Goal: Transaction & Acquisition: Purchase product/service

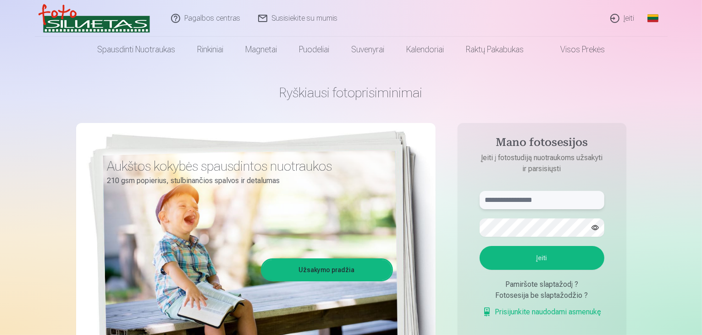
click at [538, 202] on input "text" at bounding box center [542, 200] width 125 height 18
type input "**********"
click at [526, 264] on button "Įeiti" at bounding box center [542, 258] width 125 height 24
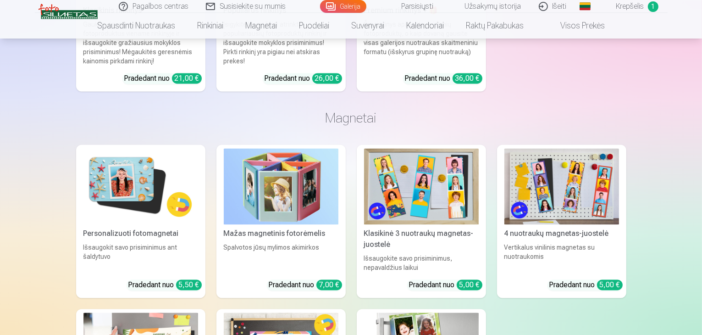
scroll to position [1971, 0]
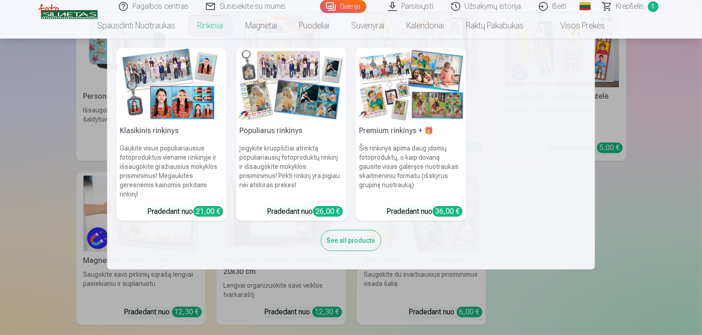
click at [214, 24] on link "Rinkiniai" at bounding box center [210, 26] width 48 height 26
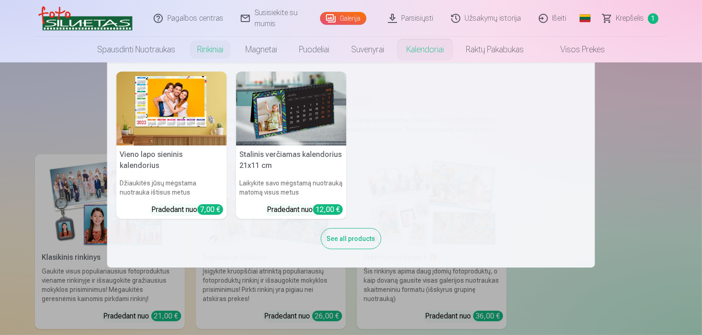
click at [418, 51] on link "Kalendoriai" at bounding box center [425, 50] width 60 height 26
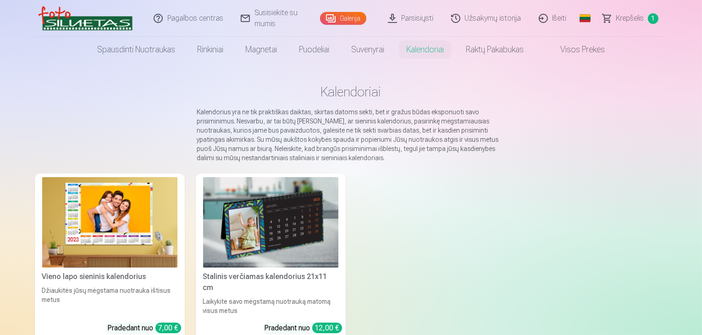
scroll to position [138, 0]
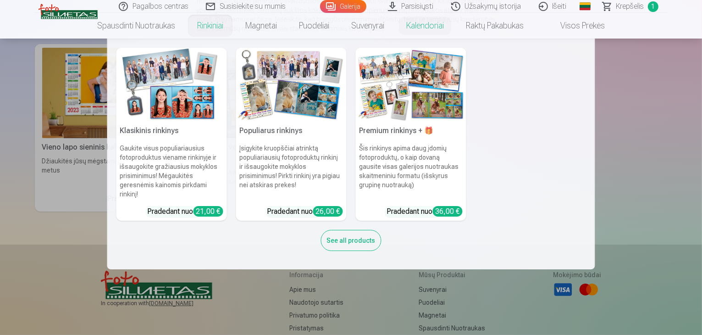
click at [213, 27] on link "Rinkiniai" at bounding box center [210, 26] width 48 height 26
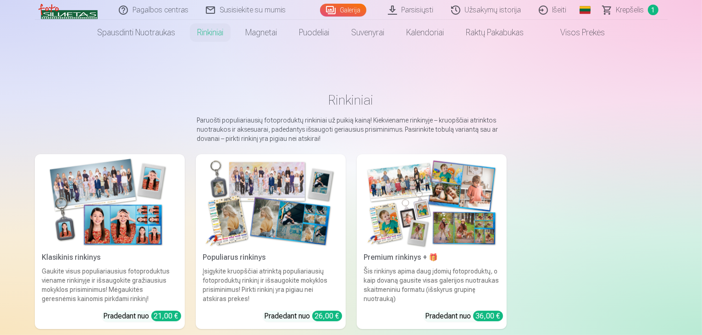
scroll to position [46, 0]
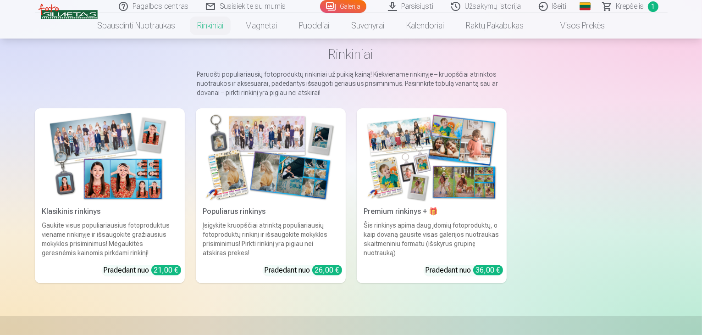
click at [306, 239] on div "Įsigykite kruopščiai atrinktą populiariausių fotoproduktų rinkinį ir išsaugokit…" at bounding box center [270, 239] width 143 height 37
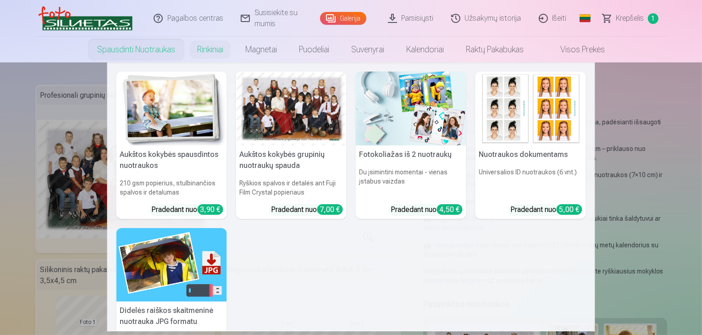
click at [143, 50] on link "Spausdinti nuotraukas" at bounding box center [136, 50] width 100 height 26
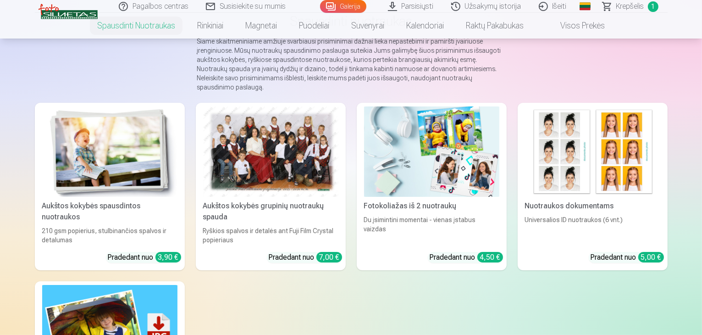
scroll to position [92, 0]
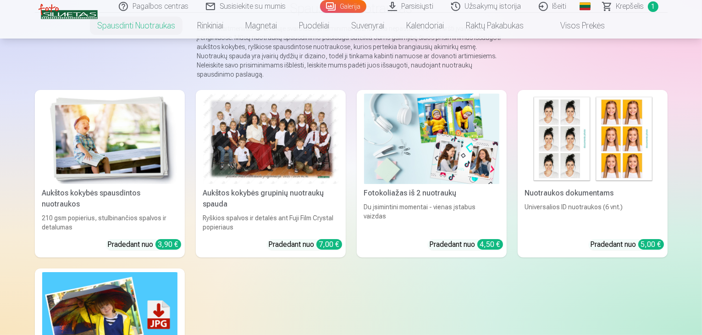
click at [309, 171] on div at bounding box center [270, 139] width 135 height 90
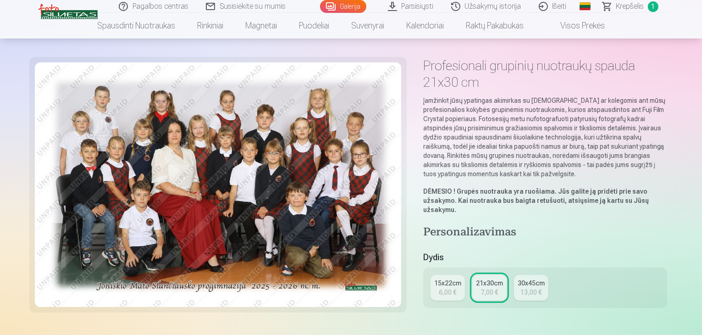
scroll to position [92, 0]
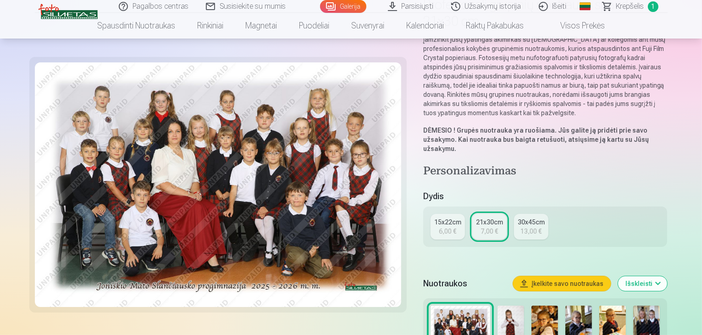
click at [453, 226] on div "6,00 €" at bounding box center [447, 230] width 17 height 9
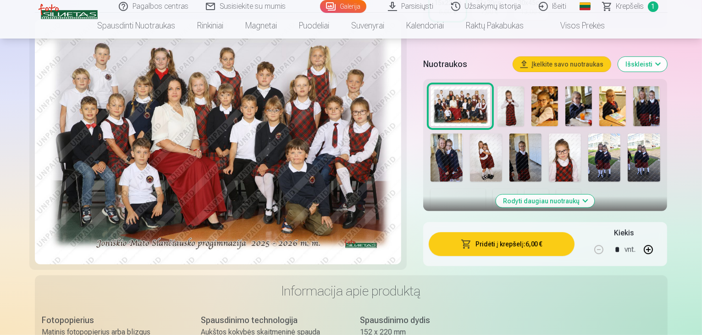
scroll to position [275, 0]
click at [533, 232] on button "Pridėti į krepšelį : 6,00 €" at bounding box center [502, 244] width 146 height 24
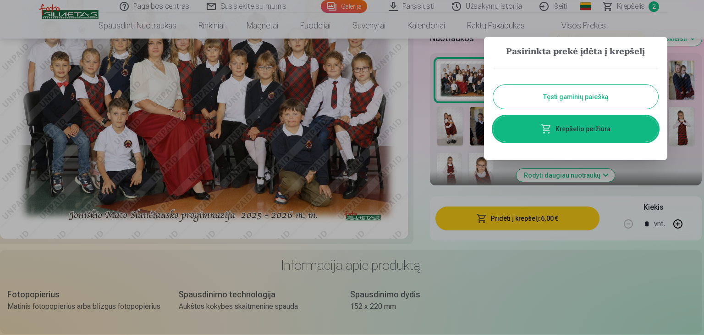
click at [574, 99] on button "Tęsti gaminių paiešką" at bounding box center [575, 97] width 165 height 24
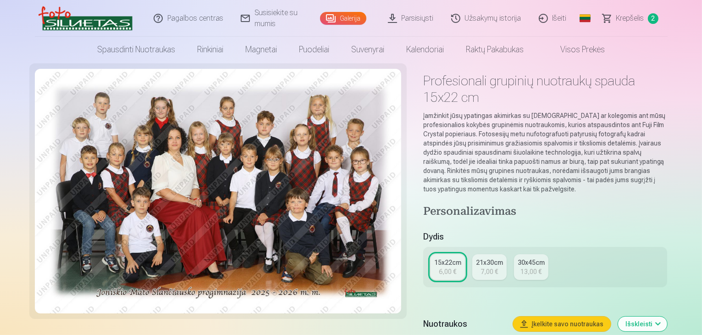
scroll to position [0, 0]
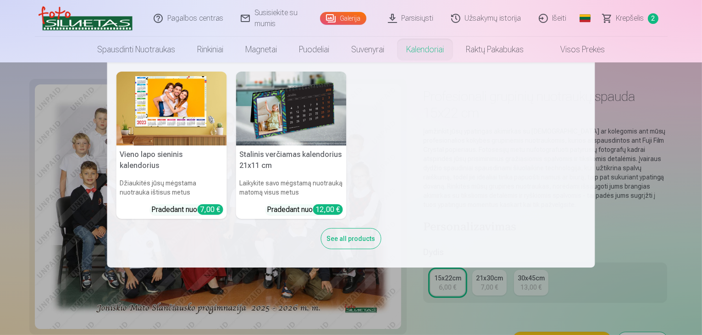
click at [419, 50] on link "Kalendoriai" at bounding box center [425, 50] width 60 height 26
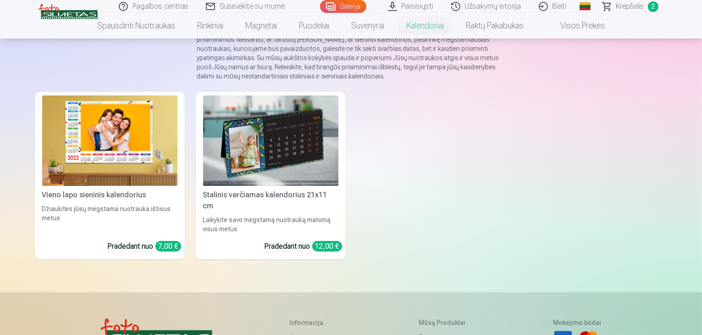
scroll to position [92, 0]
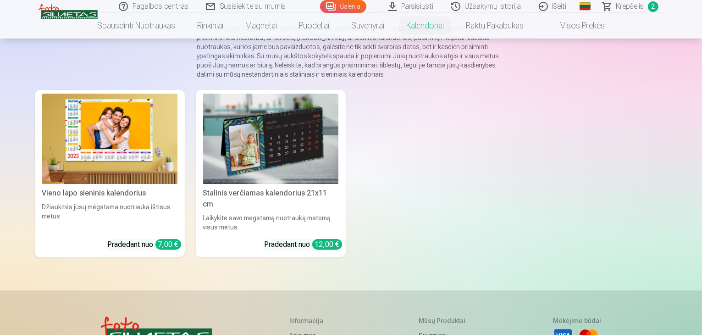
click at [295, 170] on img at bounding box center [270, 139] width 135 height 90
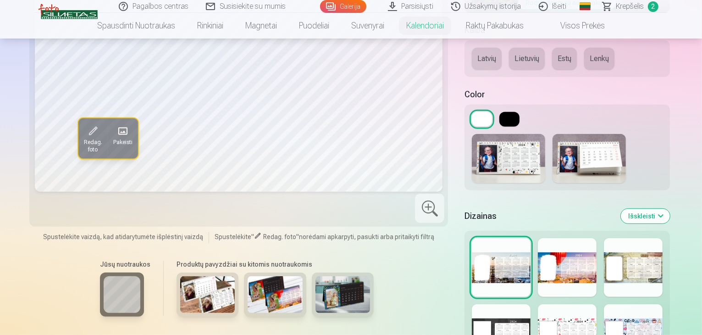
scroll to position [458, 0]
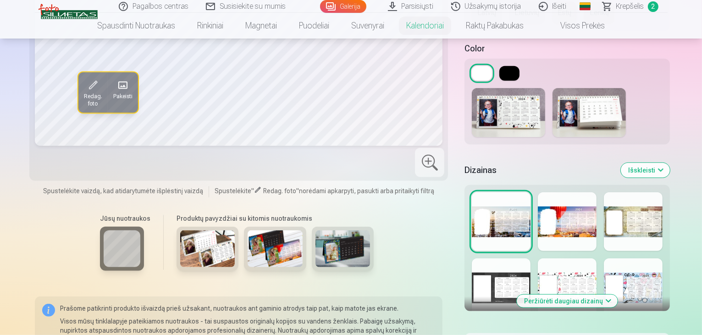
click at [315, 230] on img at bounding box center [342, 248] width 55 height 37
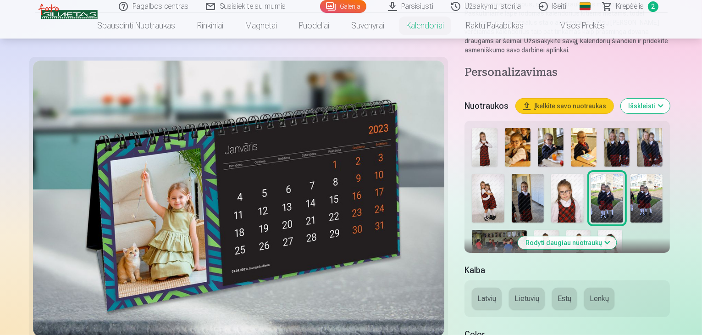
scroll to position [138, 0]
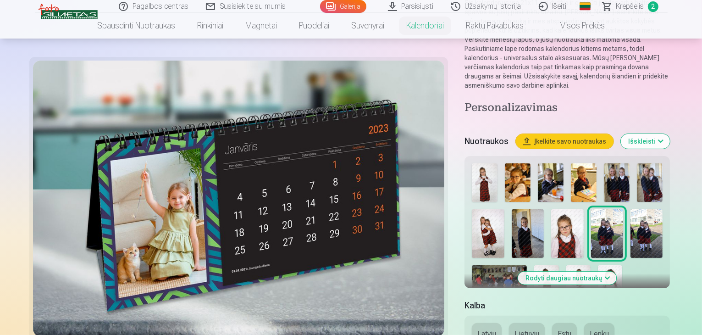
click at [637, 163] on img at bounding box center [650, 182] width 26 height 39
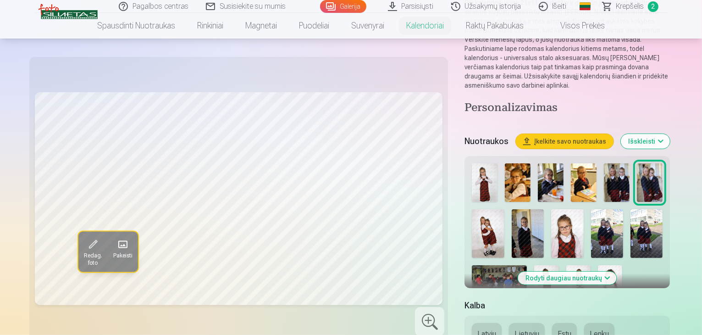
click at [115, 247] on span at bounding box center [122, 244] width 15 height 15
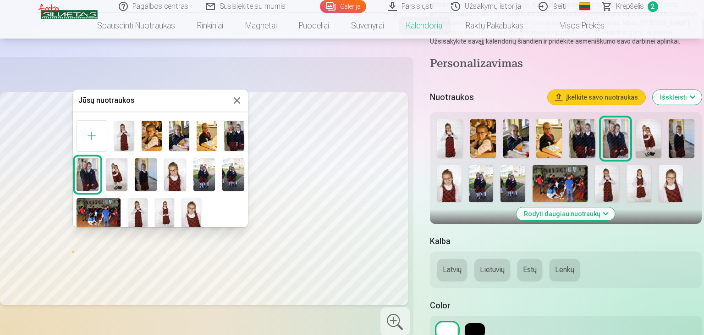
click at [154, 145] on img at bounding box center [152, 136] width 20 height 30
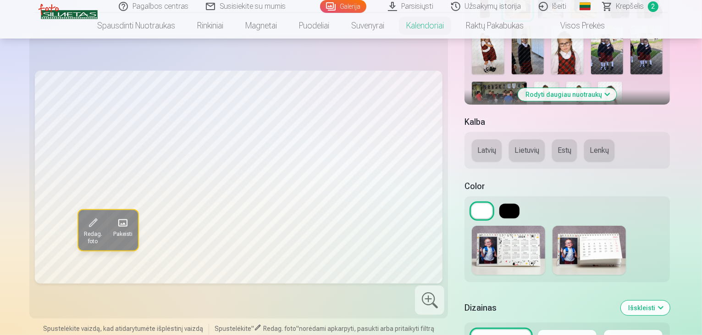
scroll to position [367, 0]
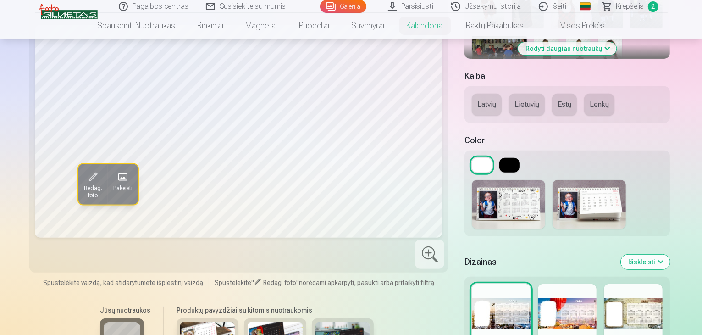
click at [249, 322] on img at bounding box center [275, 340] width 55 height 37
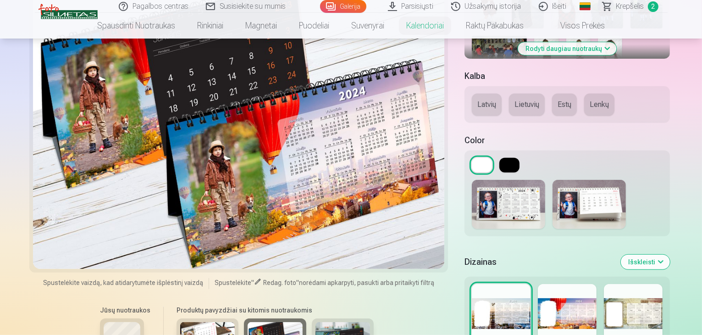
click at [315, 322] on img at bounding box center [342, 340] width 55 height 37
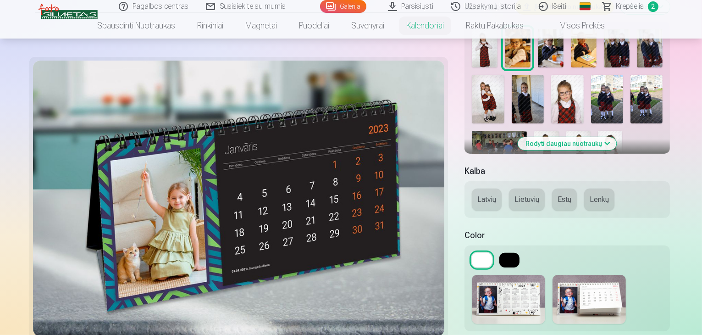
scroll to position [183, 0]
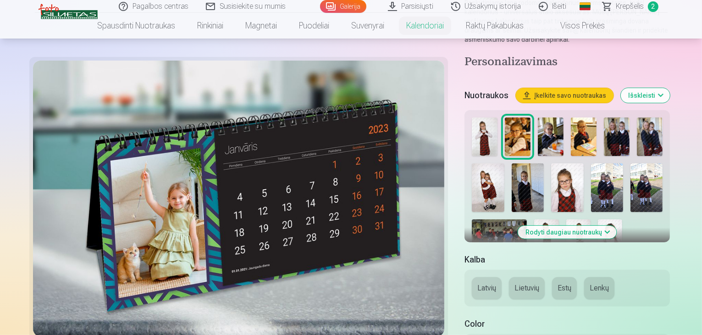
click at [505, 117] on img at bounding box center [518, 136] width 26 height 39
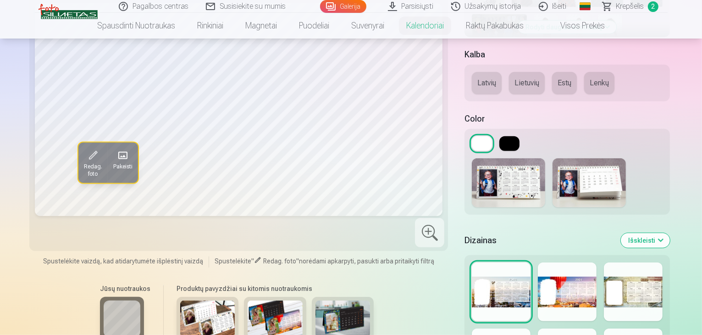
scroll to position [413, 0]
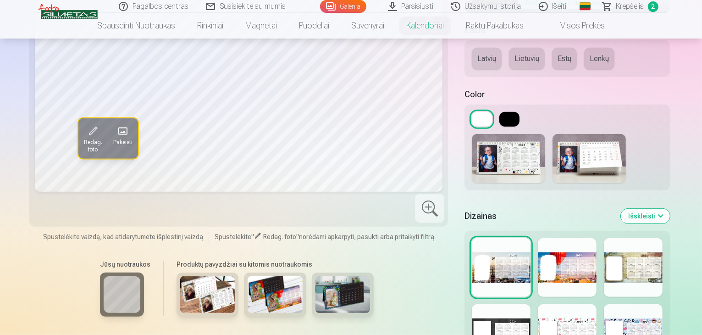
click at [658, 238] on div at bounding box center [633, 267] width 59 height 59
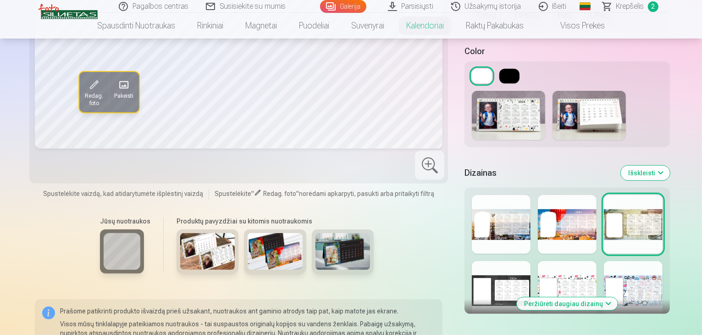
scroll to position [458, 0]
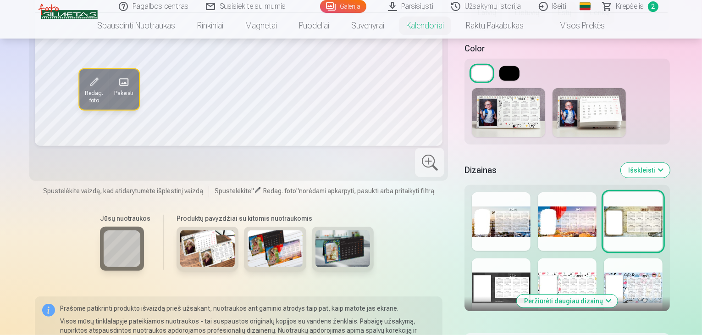
click at [662, 258] on div at bounding box center [633, 287] width 59 height 59
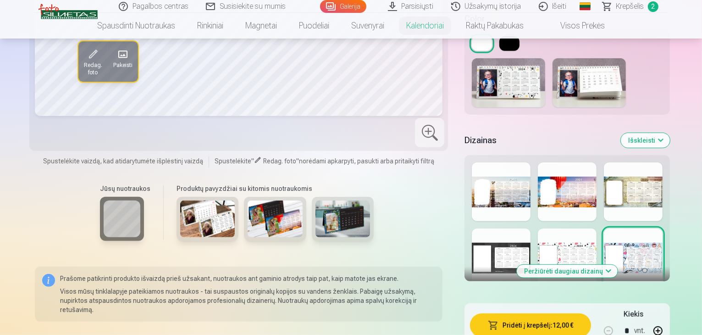
scroll to position [504, 0]
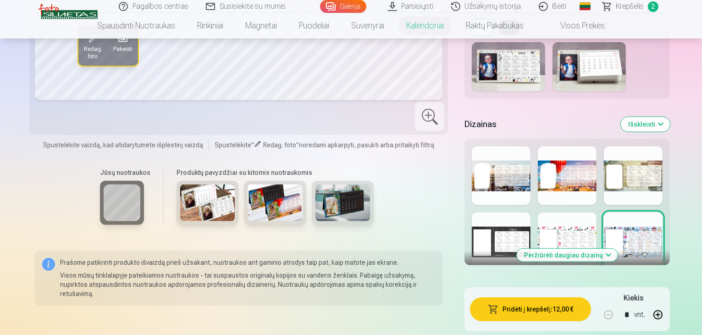
click at [480, 212] on div at bounding box center [501, 241] width 59 height 59
click at [529, 297] on button "Pridėti į krepšelį : 12,00 €" at bounding box center [530, 309] width 121 height 24
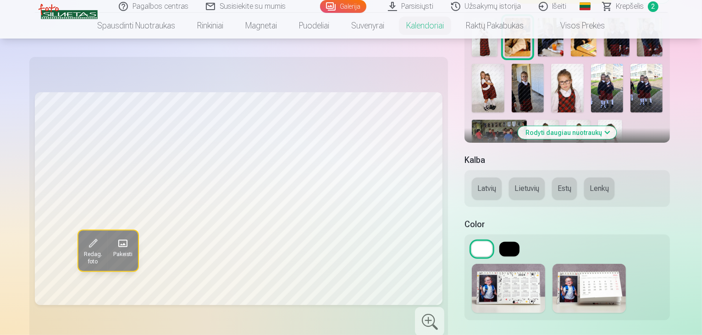
scroll to position [275, 0]
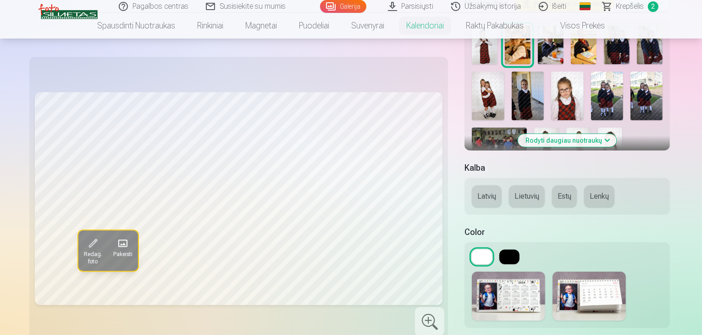
click at [509, 185] on button "Lietuvių" at bounding box center [527, 196] width 36 height 22
click at [499, 249] on button at bounding box center [509, 256] width 20 height 15
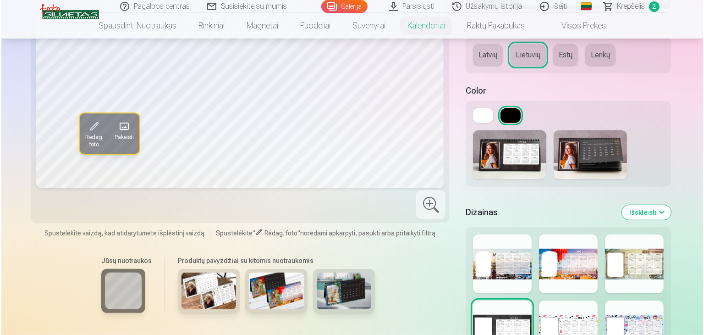
scroll to position [596, 0]
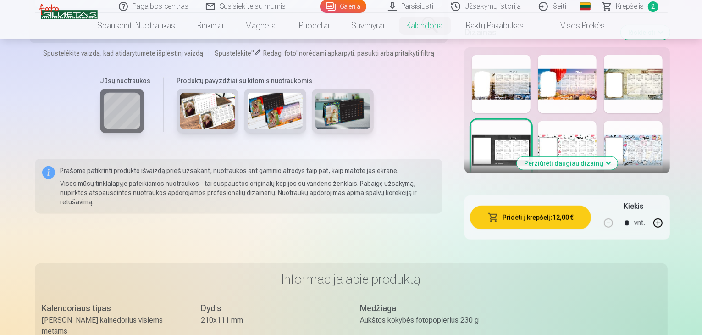
click at [552, 205] on button "Pridėti į krepšelį : 12,00 €" at bounding box center [530, 217] width 121 height 24
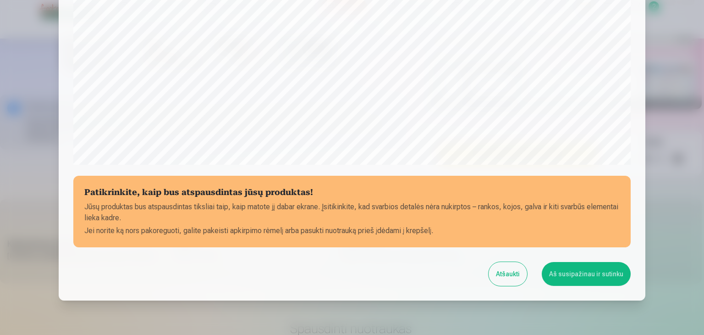
scroll to position [325, 0]
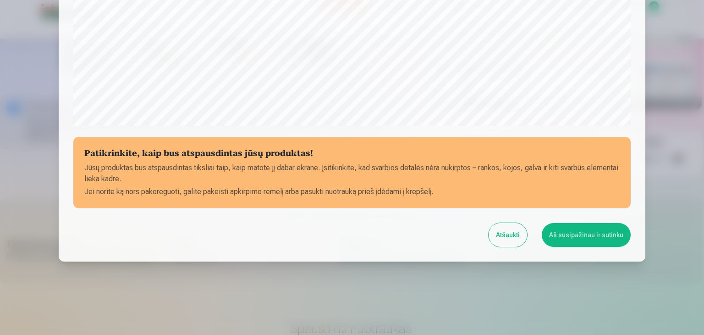
click at [581, 233] on button "Aš susipažinau ir sutinku" at bounding box center [586, 235] width 89 height 24
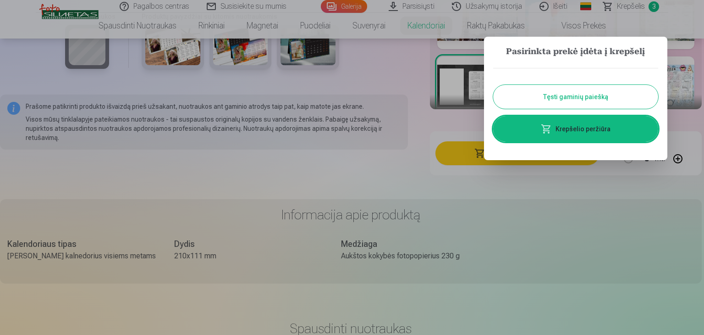
click at [602, 131] on link "Krepšelio peržiūra" at bounding box center [575, 129] width 165 height 26
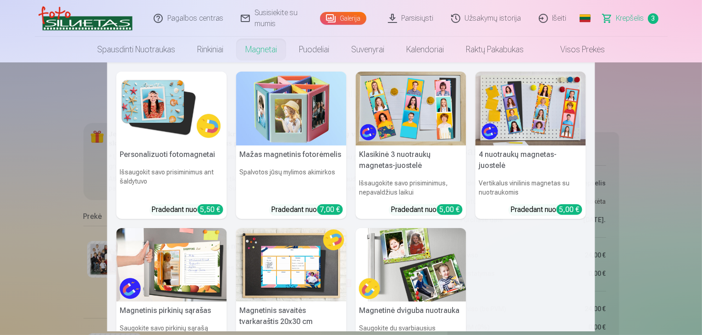
click at [451, 178] on h6 "Išsaugokite savo prisiminimus, nepavaldžius laikui" at bounding box center [411, 188] width 110 height 26
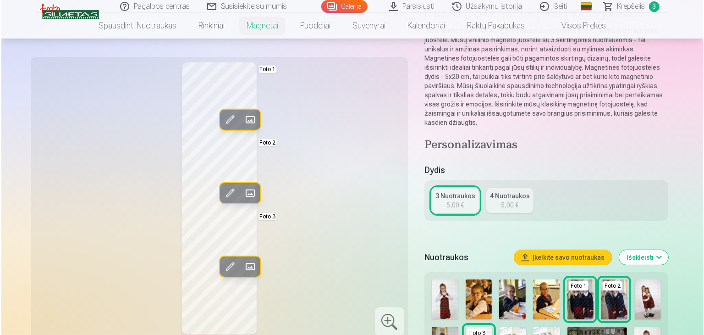
scroll to position [92, 0]
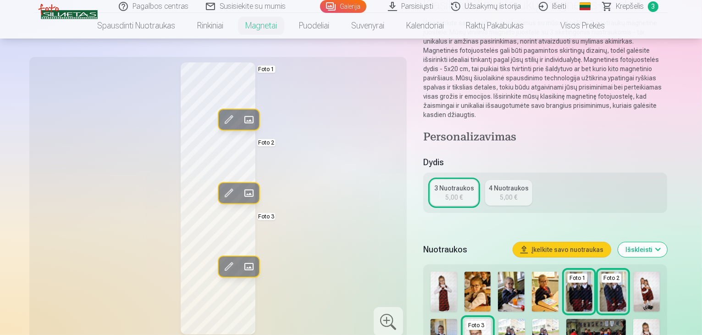
click at [241, 121] on span at bounding box center [248, 119] width 15 height 15
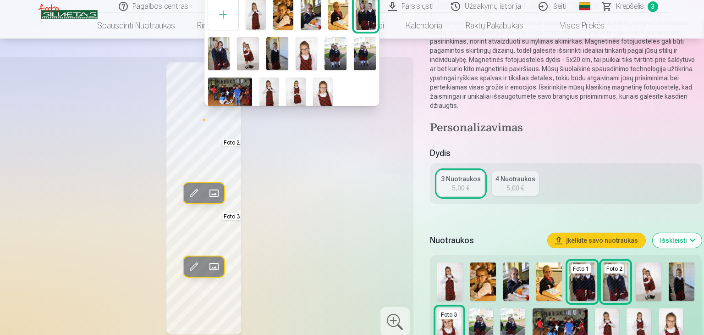
click at [270, 93] on img at bounding box center [269, 91] width 20 height 29
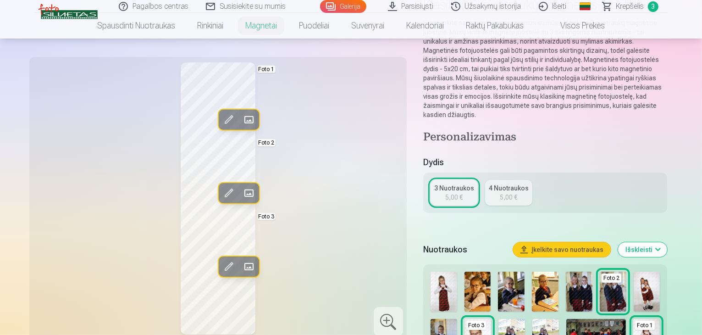
click at [241, 268] on span at bounding box center [248, 266] width 15 height 15
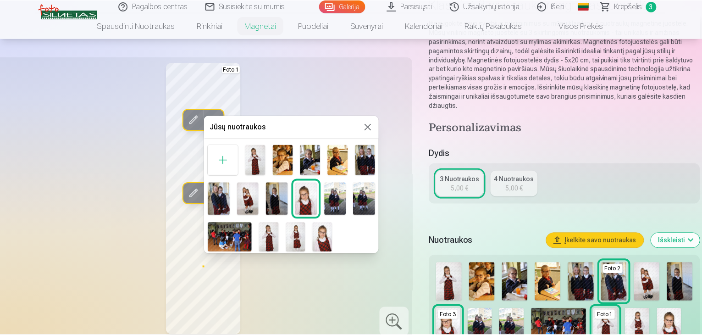
scroll to position [3, 0]
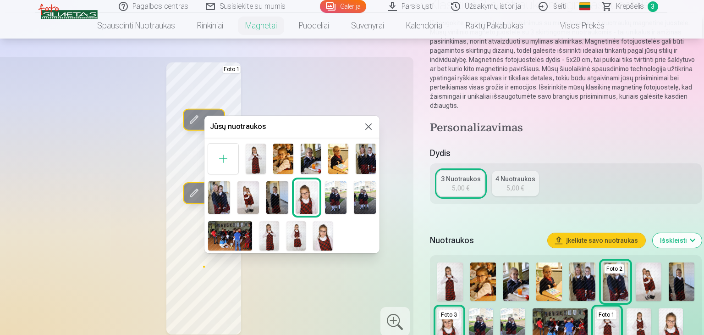
click at [242, 198] on img at bounding box center [248, 197] width 22 height 33
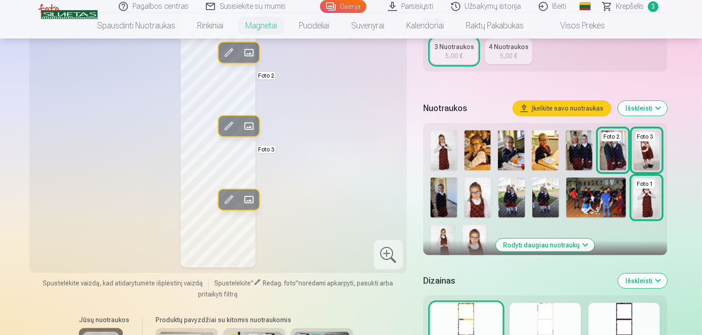
scroll to position [321, 0]
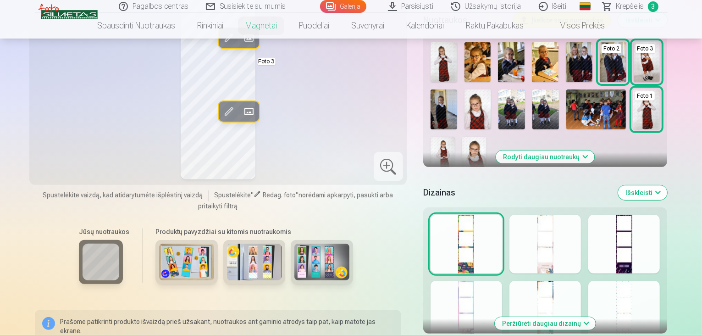
click at [502, 218] on div at bounding box center [466, 244] width 72 height 59
click at [568, 225] on div at bounding box center [545, 244] width 72 height 59
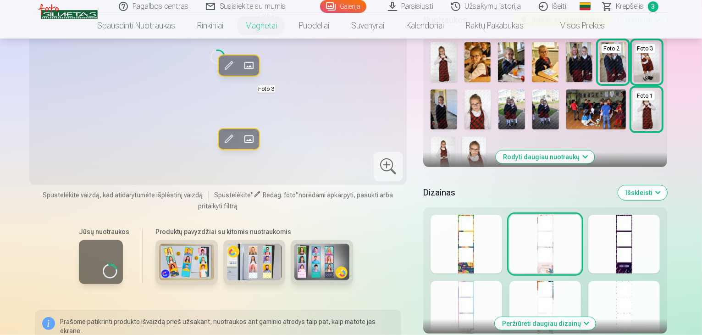
click at [660, 224] on div at bounding box center [624, 244] width 72 height 59
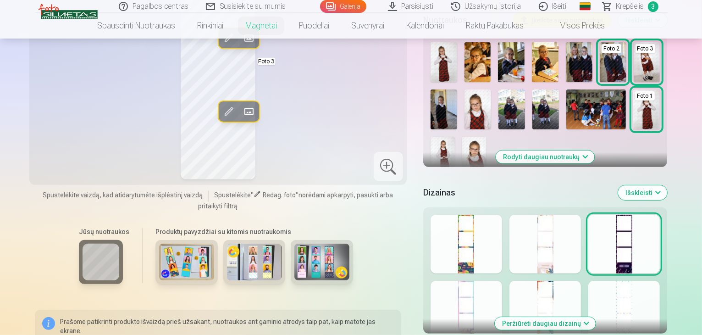
click at [497, 281] on div at bounding box center [466, 310] width 72 height 59
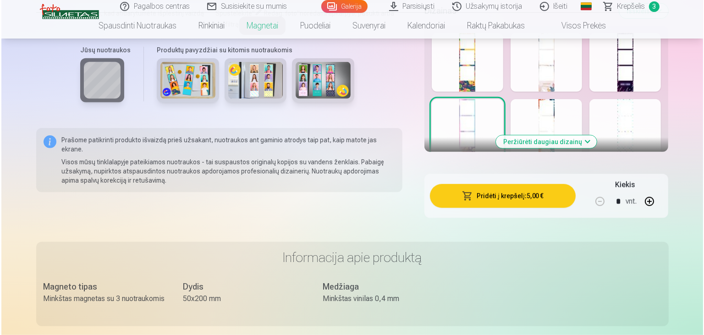
scroll to position [504, 0]
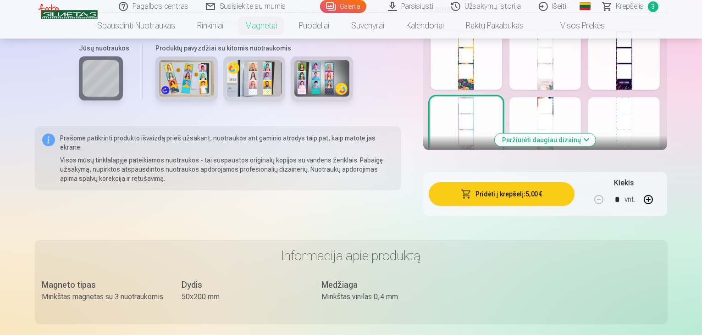
click at [534, 182] on button "Pridėti į krepšelį : 5,00 €" at bounding box center [502, 194] width 146 height 24
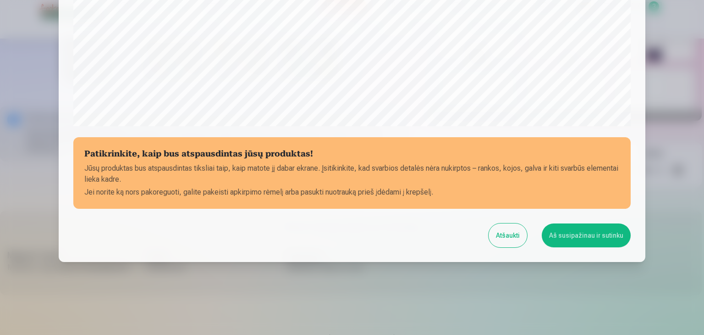
scroll to position [325, 0]
click at [604, 232] on button "Aš susipažinau ir sutinku" at bounding box center [586, 235] width 89 height 24
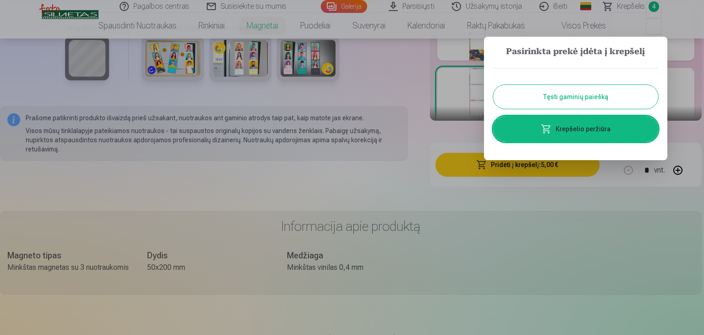
click at [574, 134] on link "Krepšelio peržiūra" at bounding box center [575, 129] width 165 height 26
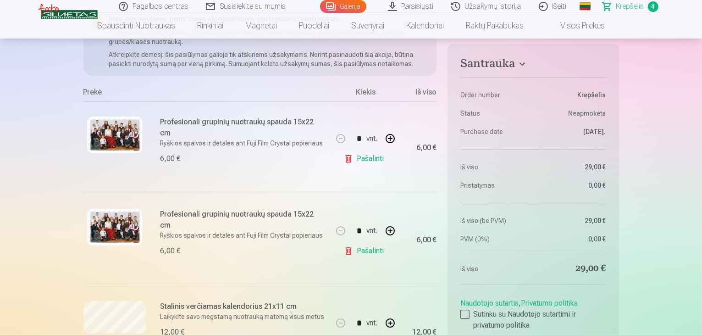
scroll to position [138, 0]
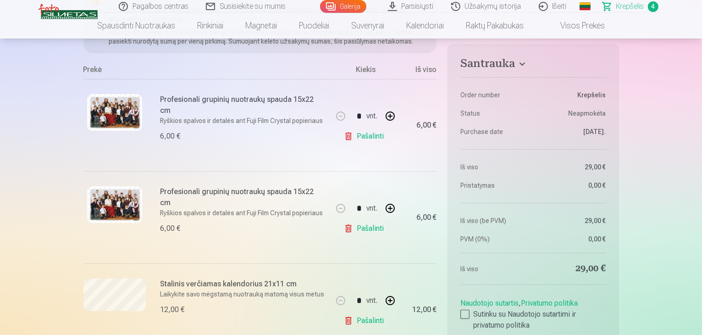
click at [367, 136] on link "Pašalinti" at bounding box center [366, 136] width 44 height 18
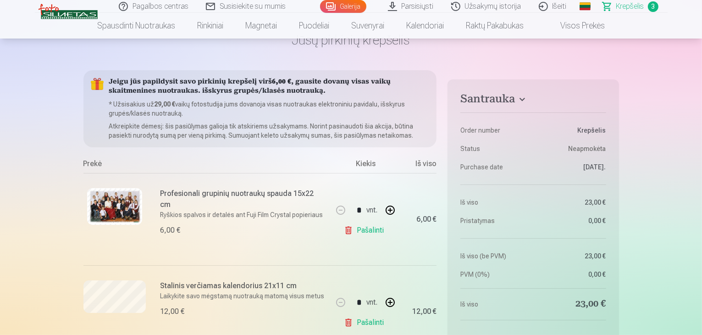
scroll to position [0, 0]
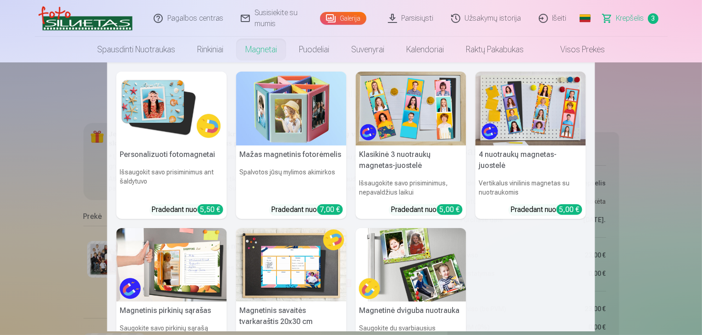
click at [195, 284] on img at bounding box center [171, 265] width 110 height 74
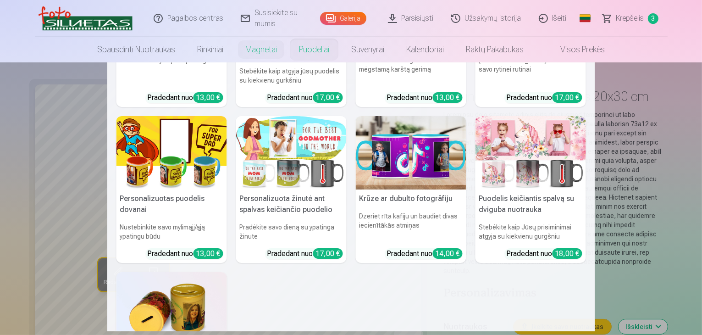
scroll to position [138, 0]
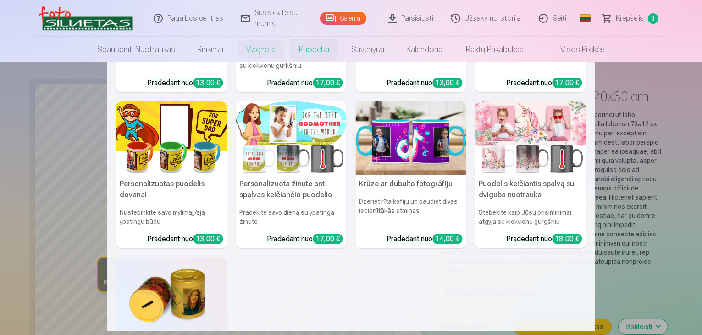
click at [182, 166] on img at bounding box center [171, 138] width 110 height 74
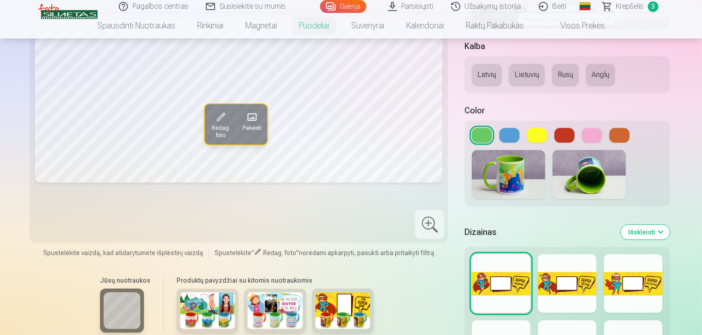
scroll to position [321, 0]
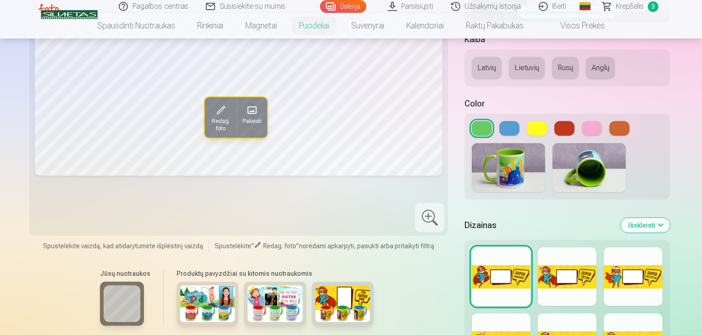
click at [248, 285] on img at bounding box center [275, 303] width 55 height 37
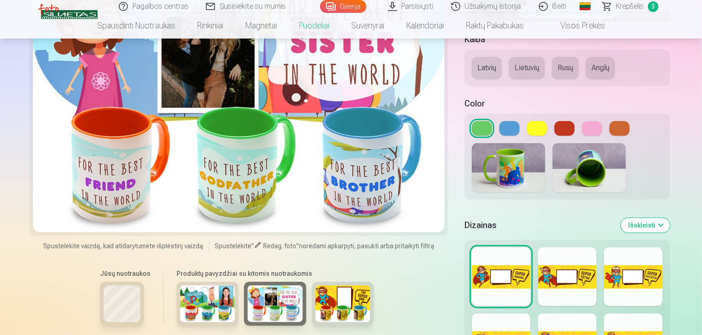
click at [182, 285] on img at bounding box center [207, 303] width 55 height 37
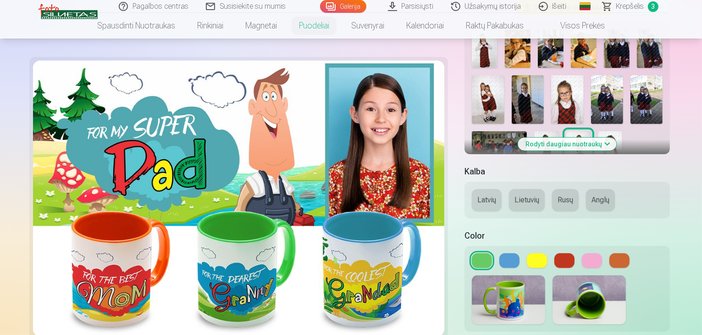
scroll to position [183, 0]
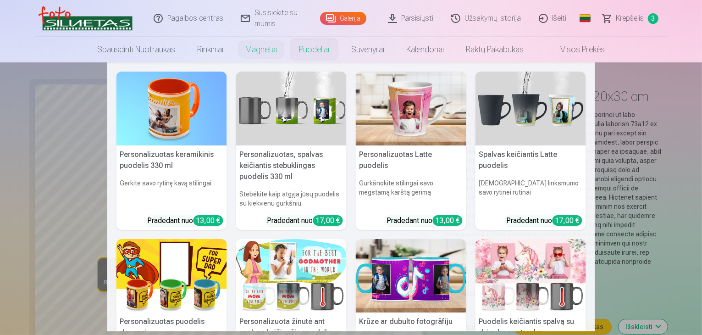
scroll to position [92, 0]
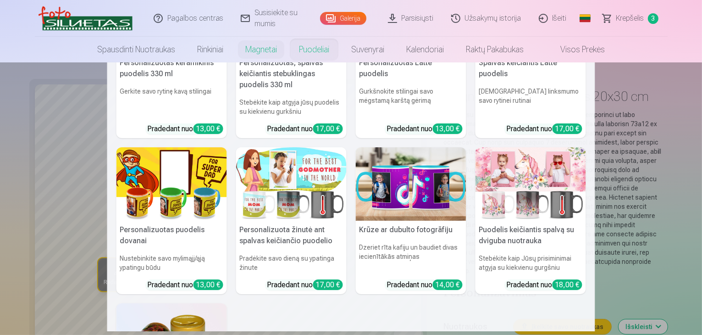
click at [535, 190] on img at bounding box center [530, 184] width 110 height 74
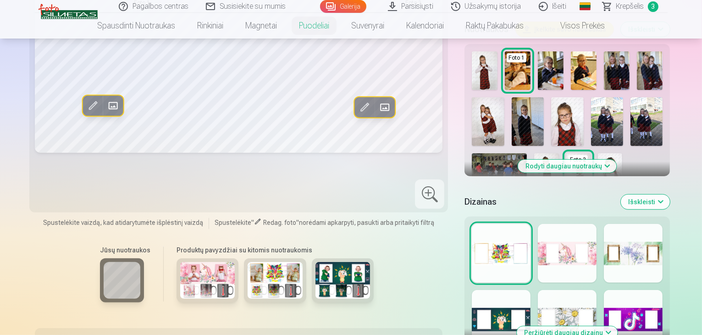
scroll to position [275, 0]
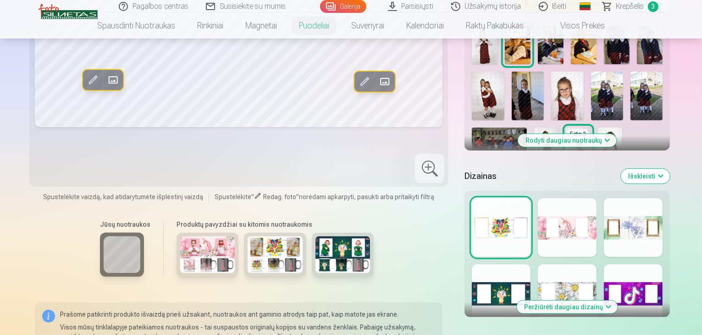
click at [653, 198] on div at bounding box center [633, 227] width 59 height 59
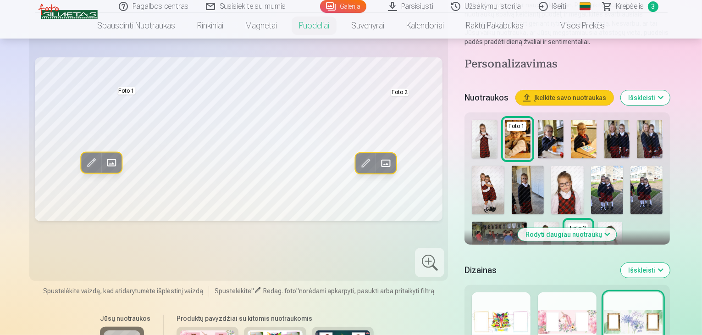
scroll to position [321, 0]
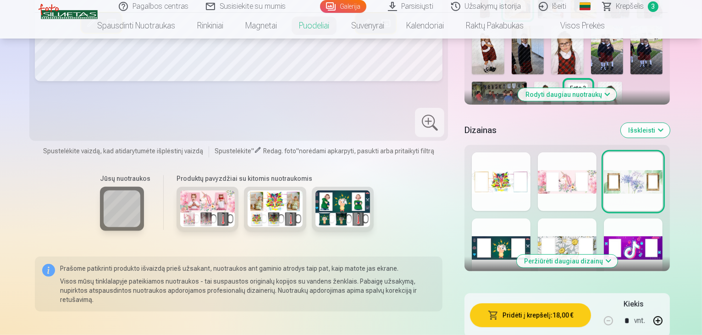
click at [644, 218] on div at bounding box center [633, 247] width 59 height 59
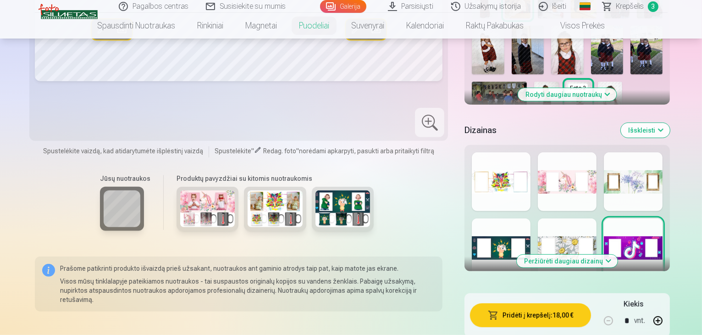
click at [571, 218] on div at bounding box center [567, 247] width 59 height 59
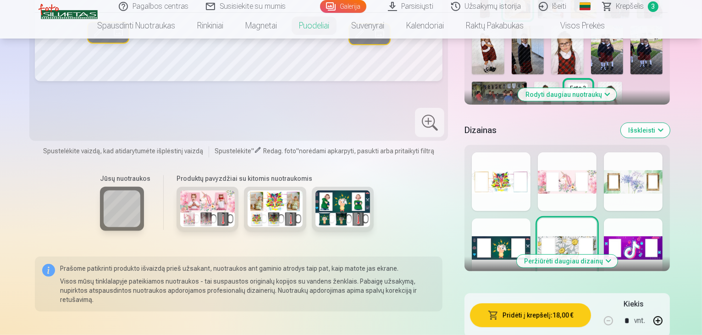
click at [253, 190] on img at bounding box center [275, 208] width 55 height 37
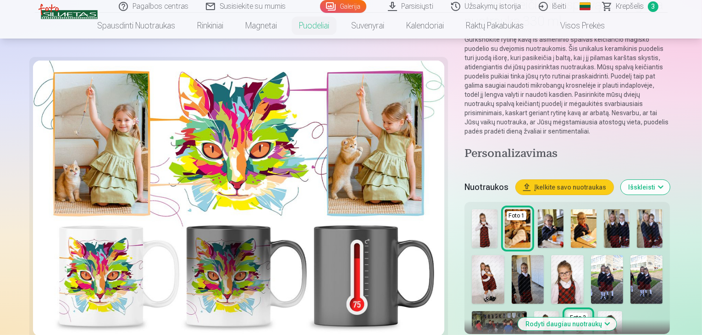
scroll to position [138, 0]
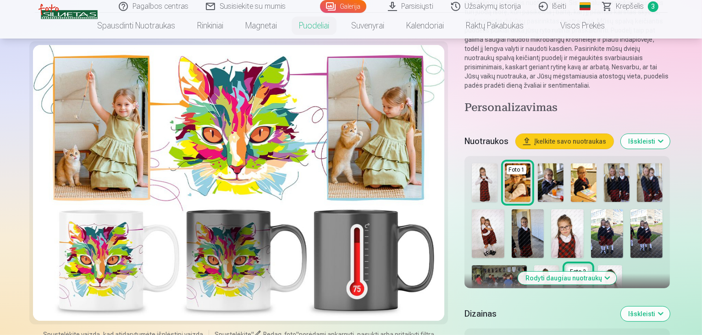
click at [538, 163] on img at bounding box center [551, 182] width 26 height 39
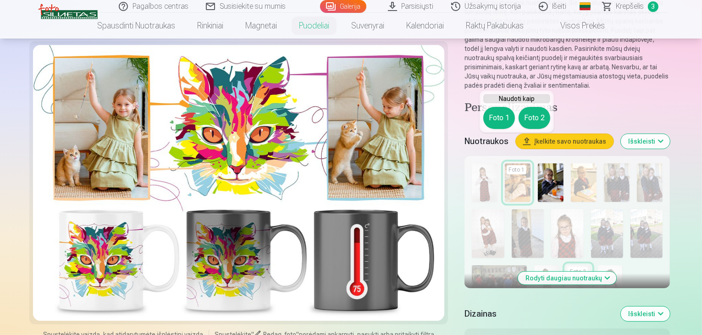
click at [493, 120] on button "Foto 1" at bounding box center [499, 118] width 32 height 22
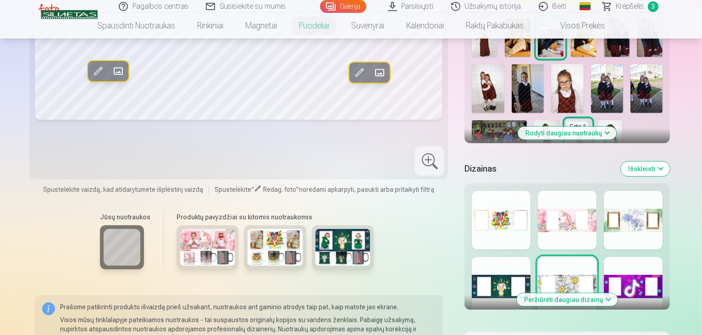
scroll to position [321, 0]
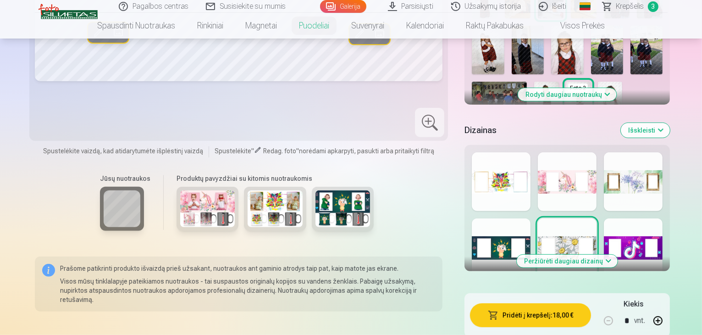
click at [472, 218] on div at bounding box center [501, 247] width 59 height 59
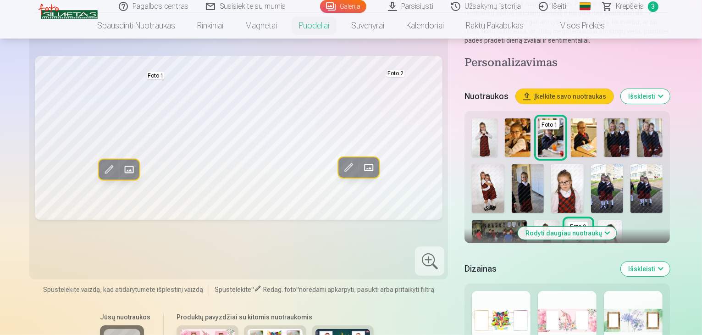
scroll to position [229, 0]
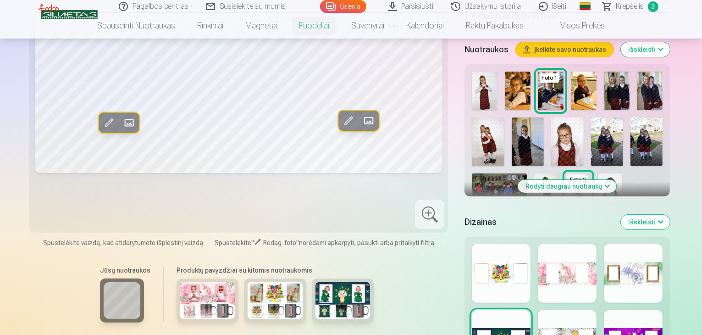
click at [633, 244] on div at bounding box center [633, 273] width 59 height 59
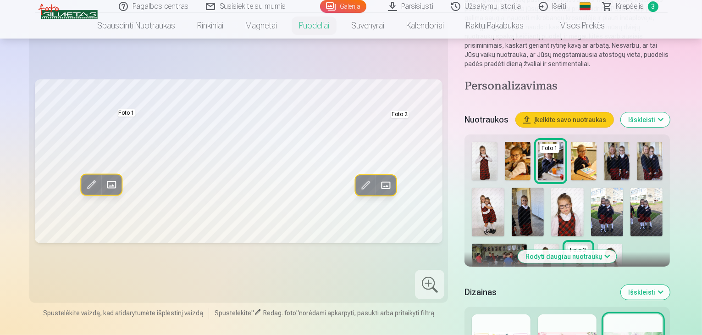
scroll to position [92, 0]
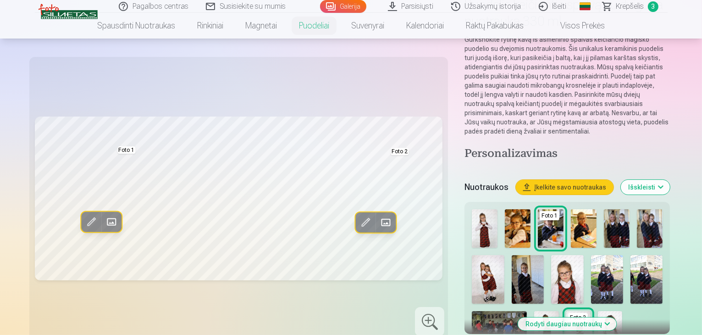
click at [622, 311] on img at bounding box center [610, 329] width 24 height 37
click at [104, 215] on span at bounding box center [111, 222] width 15 height 15
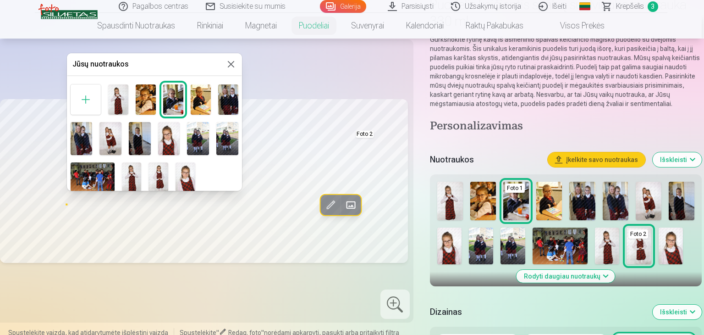
click at [107, 100] on div "Foto 1" at bounding box center [154, 138] width 175 height 115
click at [120, 98] on img at bounding box center [118, 99] width 20 height 30
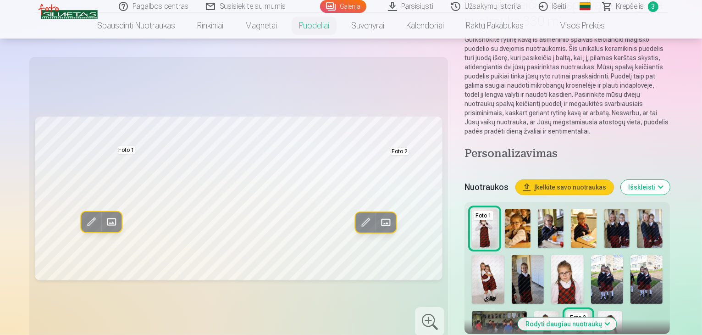
click at [378, 215] on span at bounding box center [385, 222] width 15 height 15
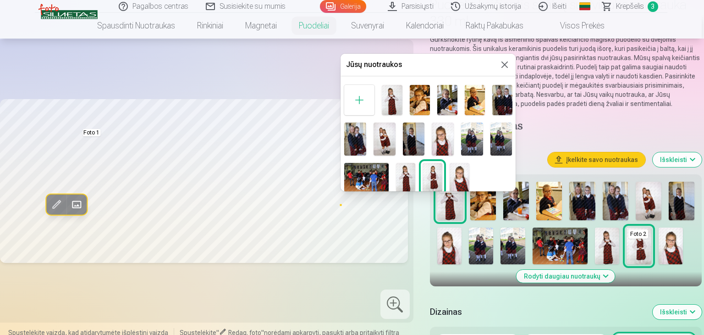
click at [463, 178] on img at bounding box center [460, 177] width 20 height 29
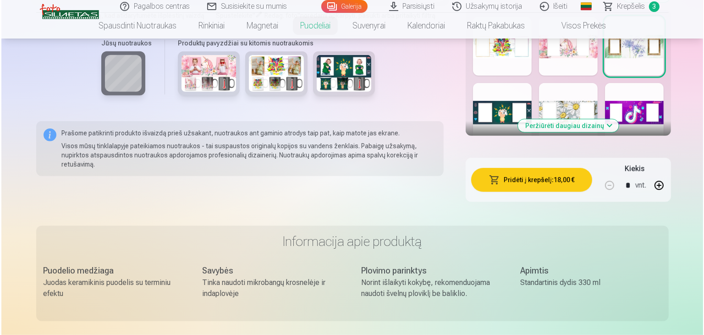
scroll to position [458, 0]
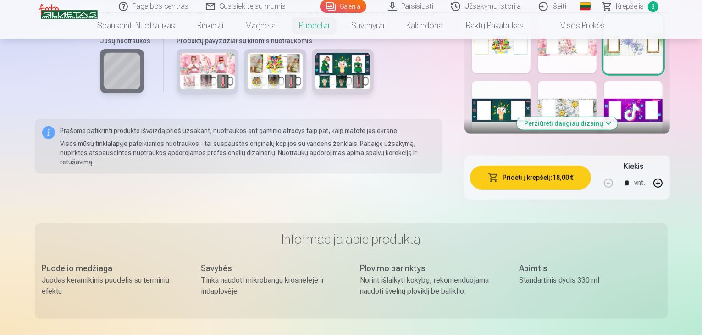
click at [531, 165] on button "Pridėti į krepšelį : 18,00 €" at bounding box center [530, 177] width 121 height 24
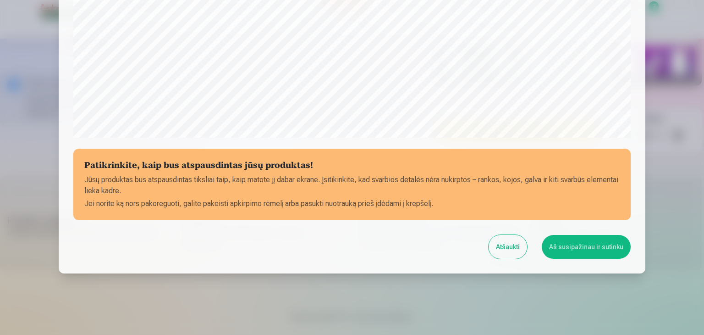
scroll to position [325, 0]
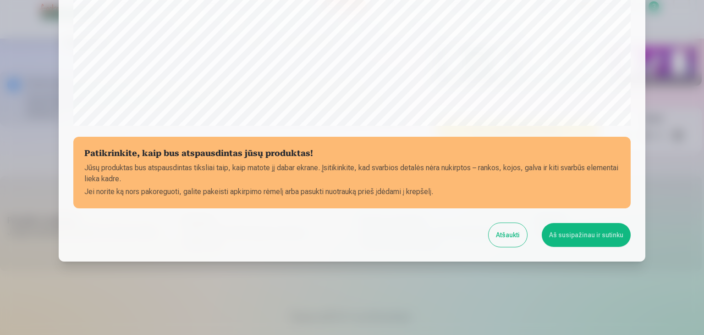
click at [609, 237] on button "Aš susipažinau ir sutinku" at bounding box center [586, 235] width 89 height 24
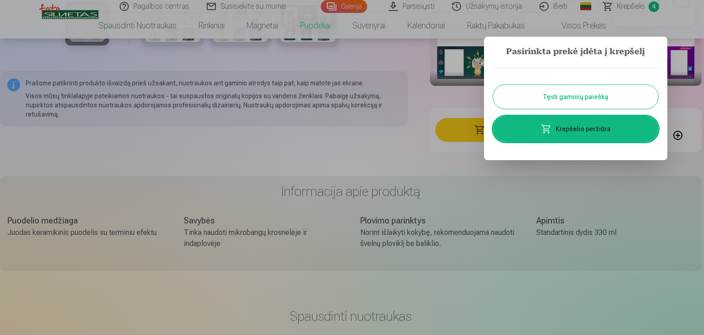
click at [580, 129] on link "Krepšelio peržiūra" at bounding box center [575, 129] width 165 height 26
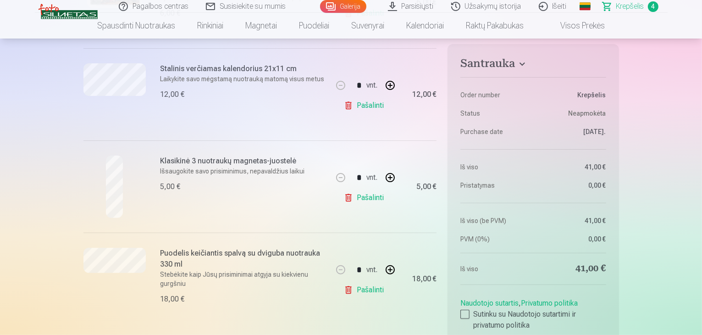
scroll to position [275, 0]
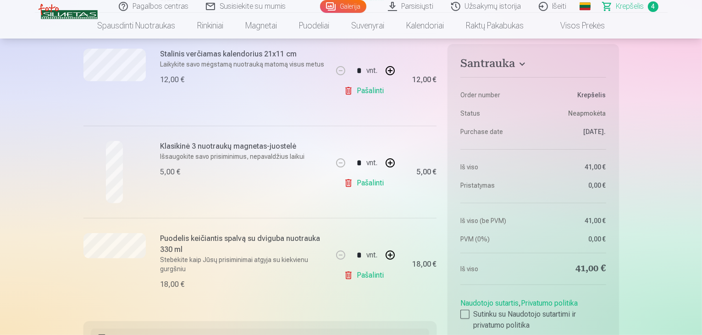
click at [369, 184] on link "Pašalinti" at bounding box center [366, 183] width 44 height 18
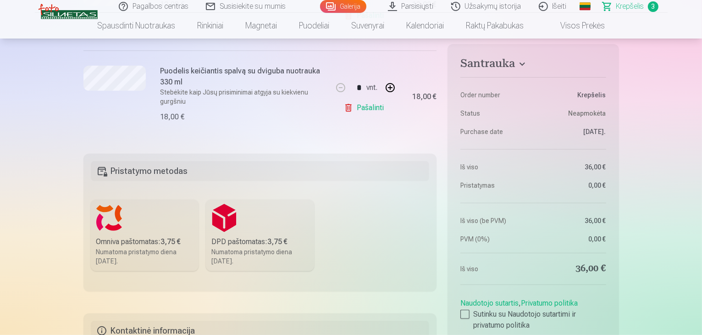
scroll to position [367, 0]
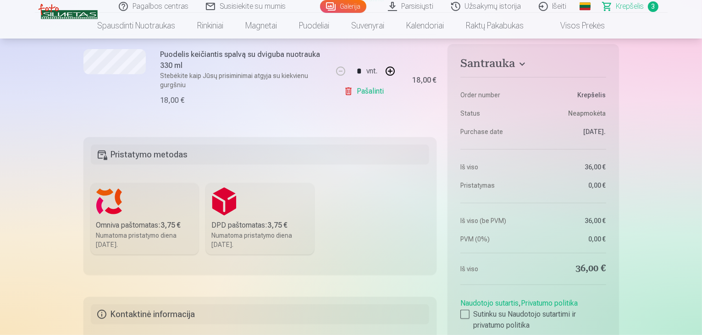
click at [144, 217] on label "Omniva paštomatas : 3,75 € Numatoma pristatymo diena 25.10.2025." at bounding box center [145, 219] width 108 height 72
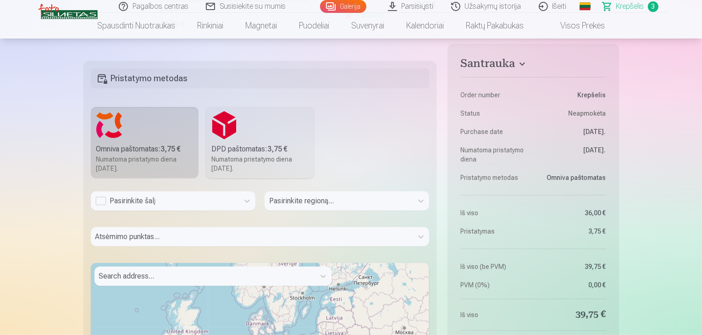
scroll to position [458, 0]
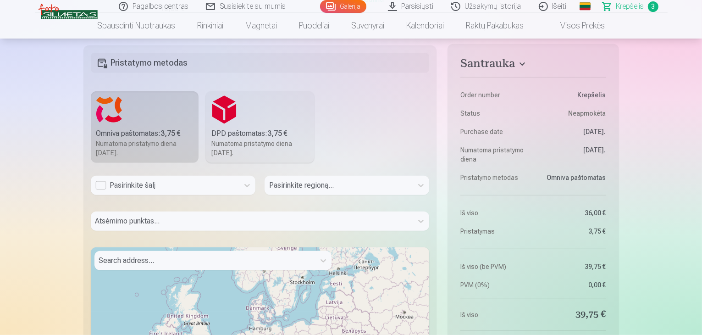
click at [98, 186] on div "Pasirinkite šalį" at bounding box center [164, 185] width 139 height 11
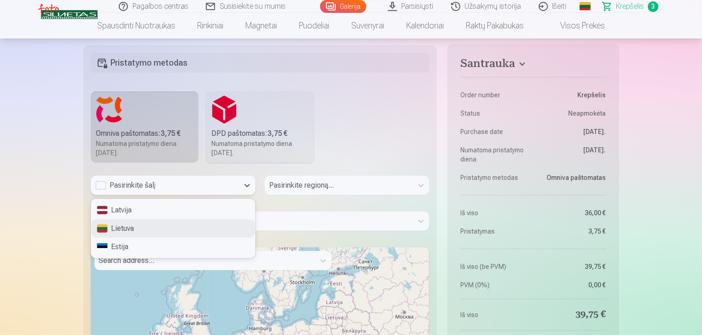
click at [165, 224] on div "Lietuva" at bounding box center [173, 228] width 164 height 18
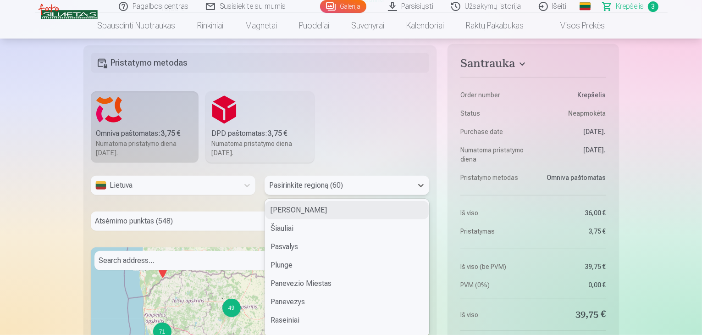
scroll to position [464, 0]
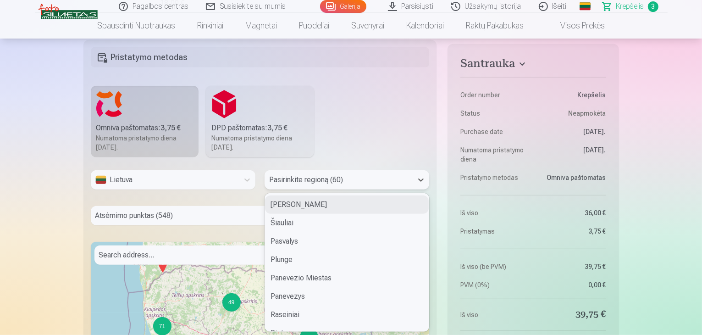
click at [354, 186] on div "Pasirinkite regioną (60)" at bounding box center [339, 179] width 148 height 19
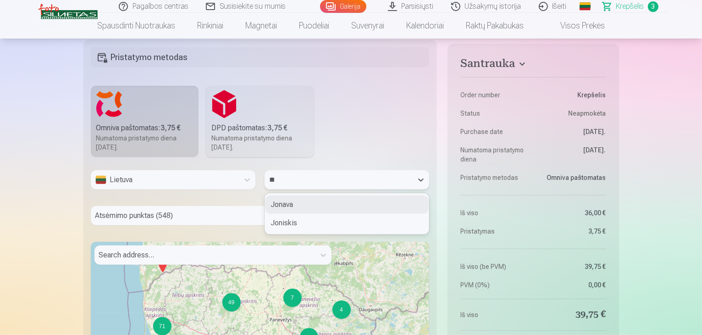
type input "***"
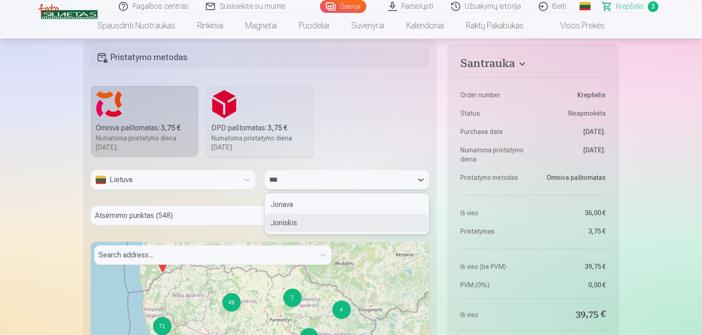
click at [325, 224] on div "Joniskis" at bounding box center [347, 223] width 164 height 18
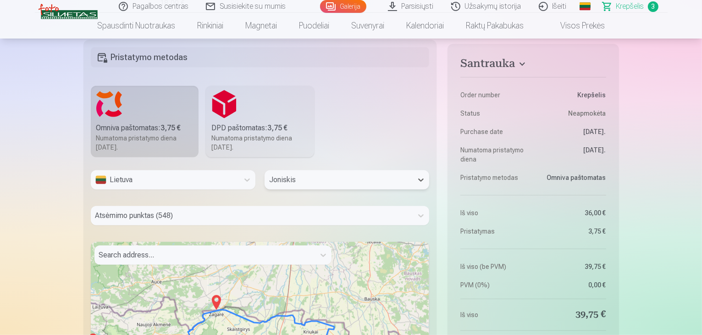
scroll to position [500, 0]
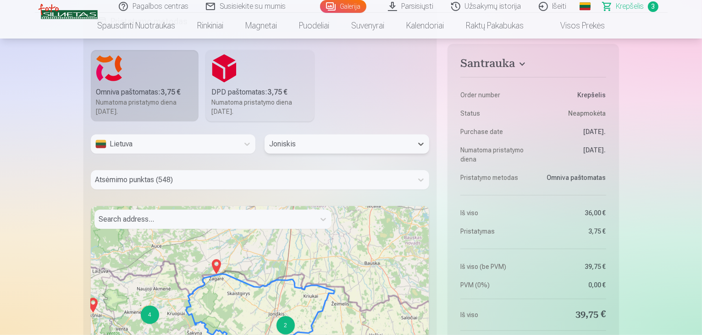
click at [244, 189] on div "Atsėmimo punktas (548)" at bounding box center [260, 179] width 339 height 19
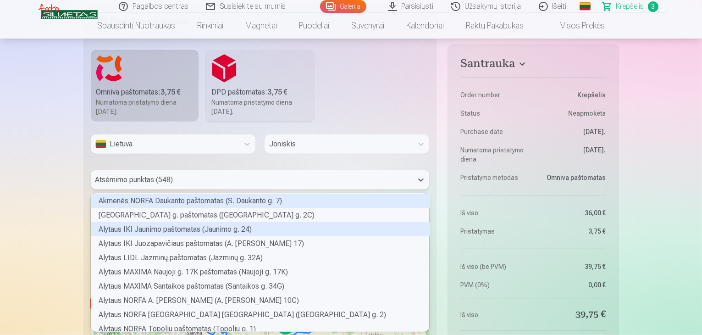
scroll to position [135, 336]
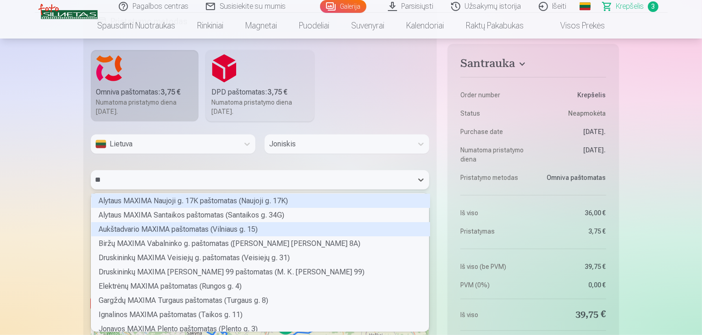
type input "*"
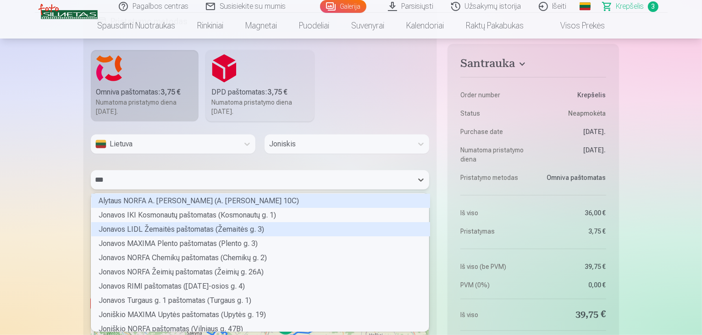
type input "****"
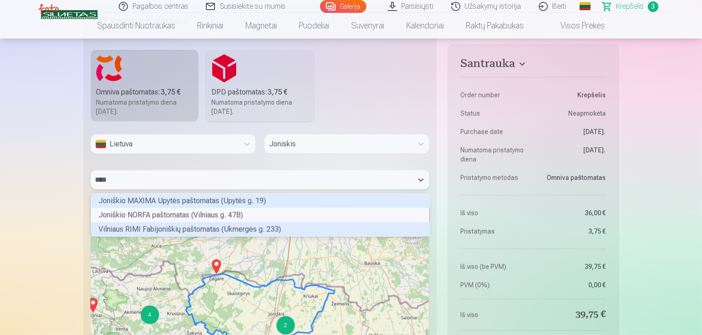
scroll to position [3, 3]
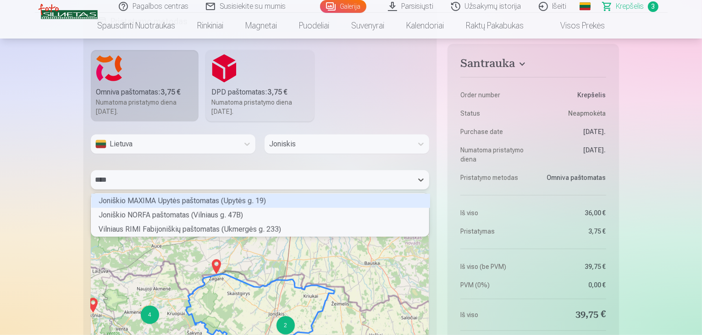
click at [194, 199] on div "Joniškio MAXIMA Upytės paštomatas (Upytės g. 19)" at bounding box center [260, 200] width 339 height 14
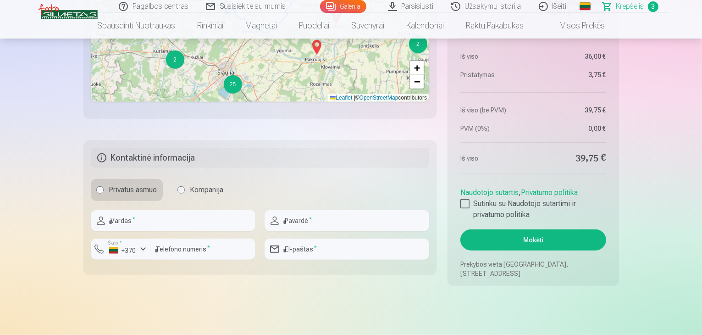
scroll to position [779, 0]
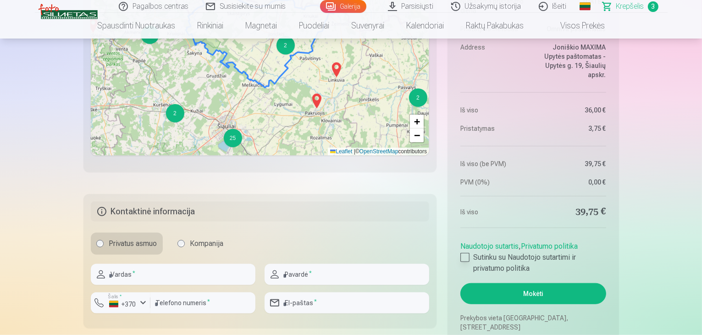
click at [464, 257] on div at bounding box center [464, 257] width 9 height 9
click at [545, 293] on button "Mokėti" at bounding box center [532, 293] width 145 height 21
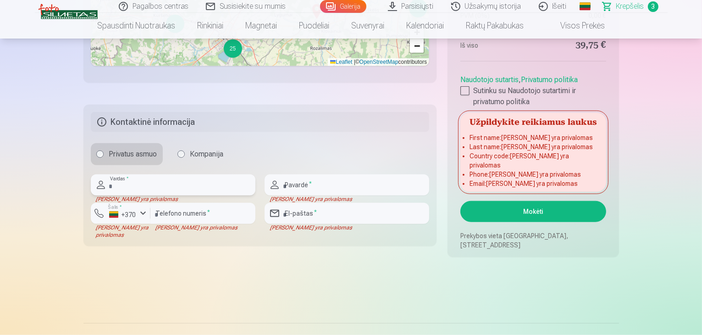
scroll to position [871, 0]
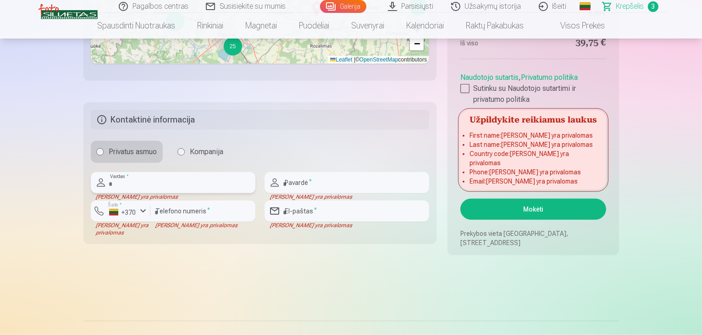
click at [146, 181] on input "text" at bounding box center [173, 182] width 165 height 21
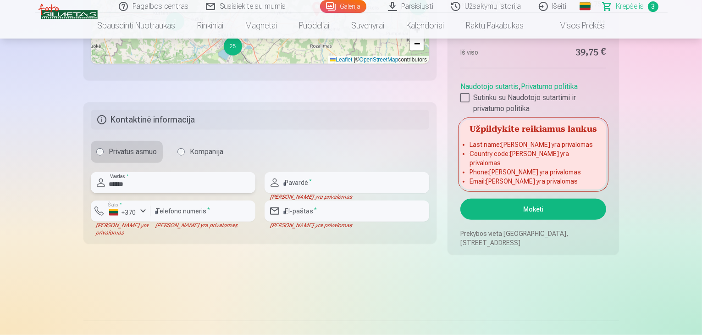
type input "******"
click at [319, 190] on input "text" at bounding box center [347, 182] width 165 height 21
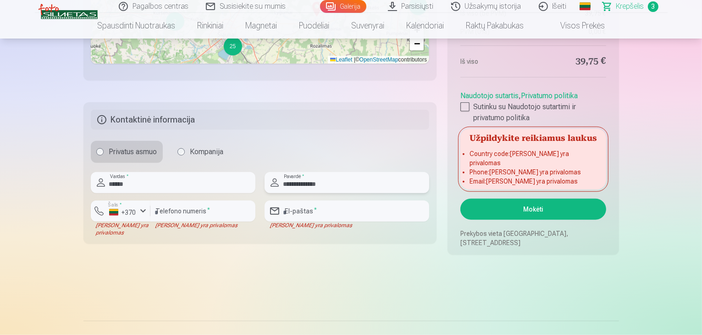
type input "**********"
click at [174, 204] on input "number" at bounding box center [202, 210] width 105 height 21
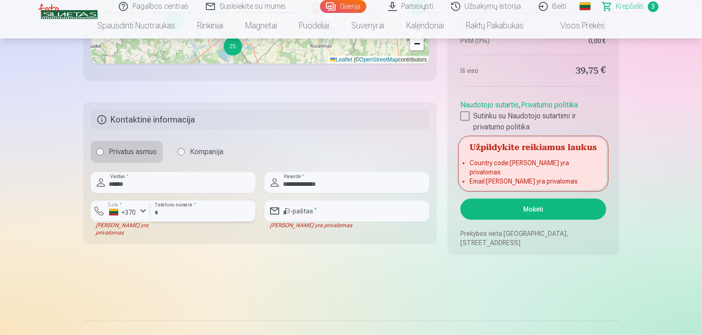
type input "********"
click at [341, 212] on input "email" at bounding box center [347, 210] width 165 height 21
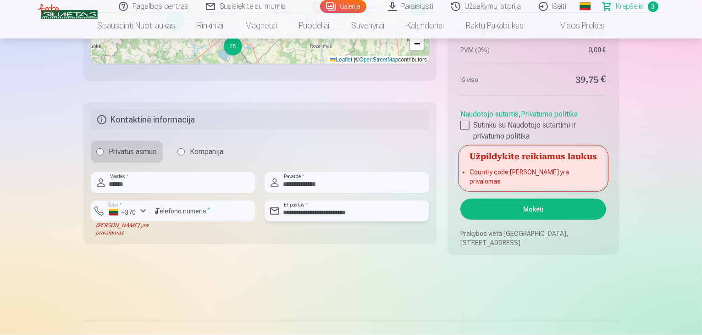
type input "**********"
click at [134, 214] on div "+370" at bounding box center [123, 212] width 28 height 9
click at [535, 210] on button "Mokėti" at bounding box center [532, 209] width 145 height 21
drag, startPoint x: 200, startPoint y: 213, endPoint x: 143, endPoint y: 213, distance: 56.8
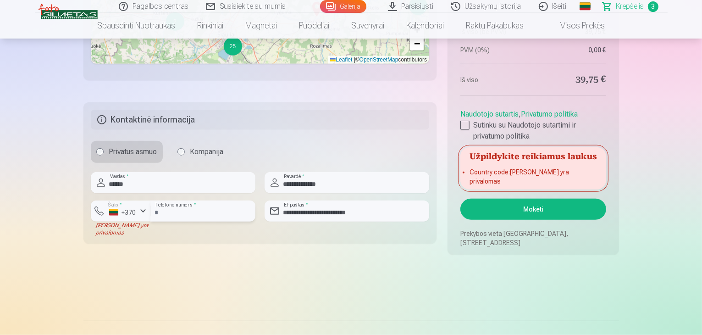
click at [143, 213] on div "Šalis * +370 Laukas yra privalomas ******** Telefono numeris *" at bounding box center [173, 218] width 165 height 36
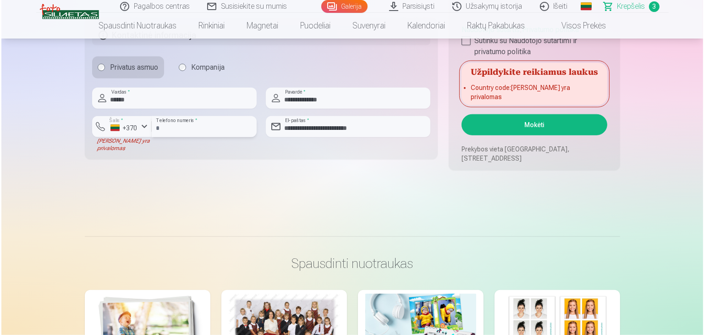
scroll to position [917, 0]
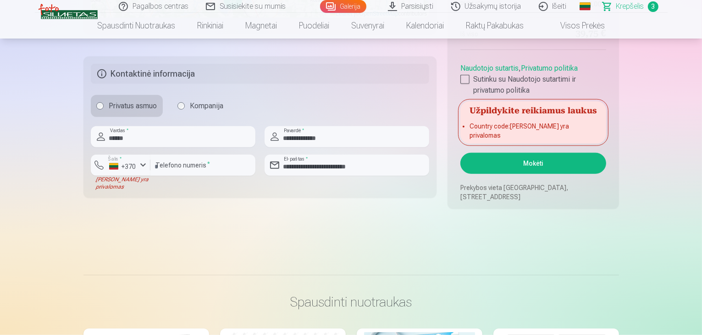
click at [523, 160] on button "Mokėti" at bounding box center [532, 163] width 145 height 21
click at [110, 166] on div "+370" at bounding box center [123, 166] width 28 height 9
click at [114, 180] on li "+370 Lietuva" at bounding box center [139, 186] width 83 height 18
click at [99, 163] on button "Šalis * +370" at bounding box center [121, 164] width 60 height 21
click at [129, 186] on div "+370" at bounding box center [125, 186] width 18 height 11
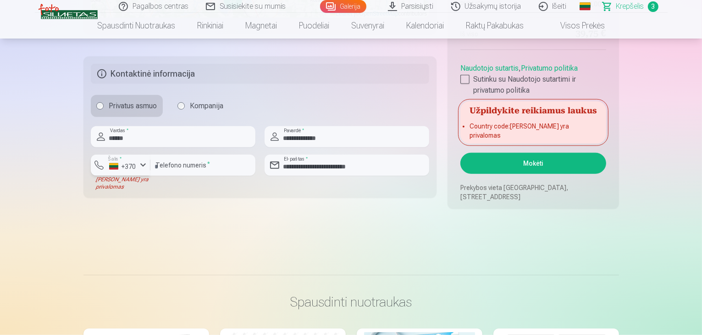
click at [143, 165] on div "button" at bounding box center [143, 165] width 11 height 11
click at [169, 186] on li "+370 Lietuva" at bounding box center [139, 186] width 83 height 18
click at [112, 187] on div "Laukas yra privalomas" at bounding box center [121, 183] width 60 height 15
drag, startPoint x: 230, startPoint y: 171, endPoint x: 141, endPoint y: 170, distance: 88.9
click at [141, 170] on div "Šalis * +370 Laukas yra privalomas ******** Telefono numeris *" at bounding box center [173, 172] width 165 height 36
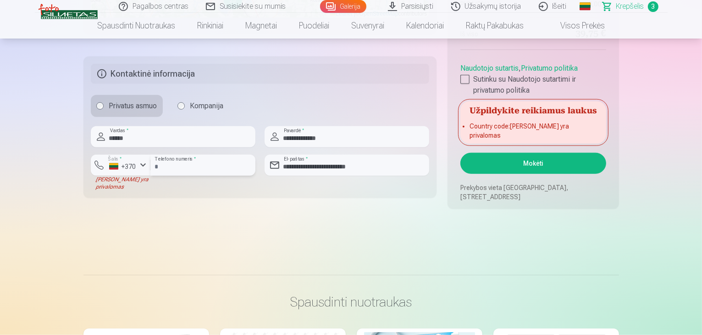
click at [158, 169] on input "********" at bounding box center [202, 164] width 105 height 21
click at [155, 166] on input "********" at bounding box center [202, 164] width 105 height 21
type input "**********"
drag, startPoint x: 174, startPoint y: 178, endPoint x: 393, endPoint y: 178, distance: 218.7
click at [174, 178] on div at bounding box center [202, 179] width 105 height 7
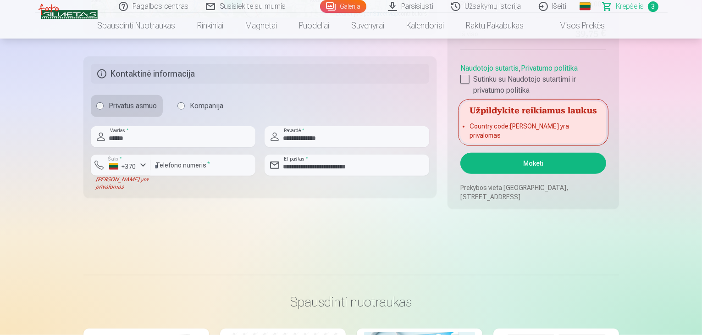
click at [545, 162] on button "Mokėti" at bounding box center [532, 163] width 145 height 21
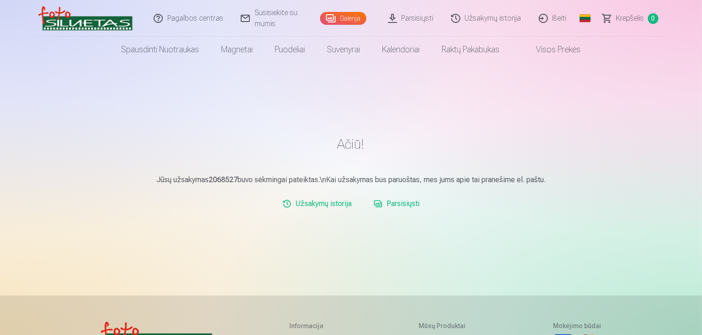
click at [310, 202] on link "Užsakymų istorija" at bounding box center [317, 203] width 77 height 18
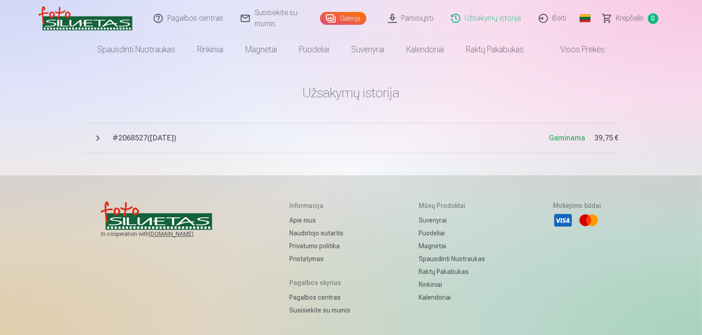
click at [572, 142] on span "Gaminama" at bounding box center [567, 137] width 36 height 9
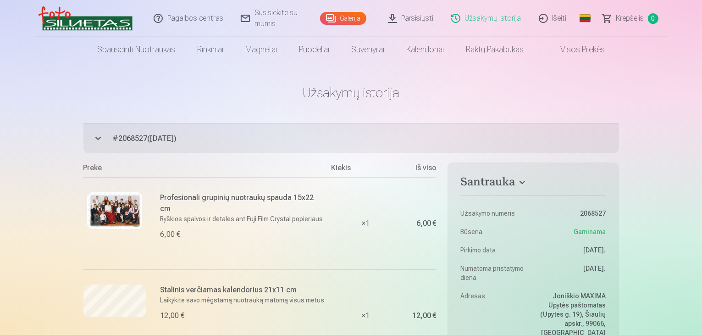
click at [419, 21] on link "Parsisiųsti" at bounding box center [411, 18] width 63 height 37
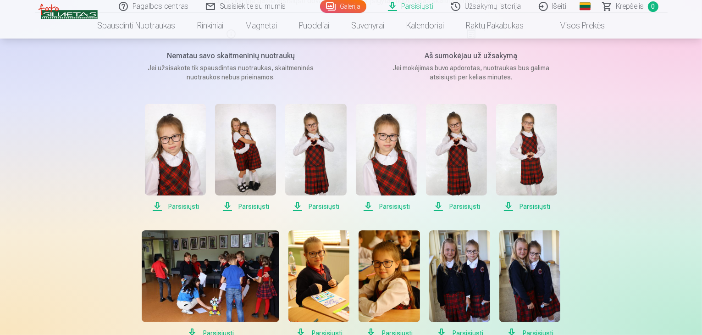
scroll to position [138, 0]
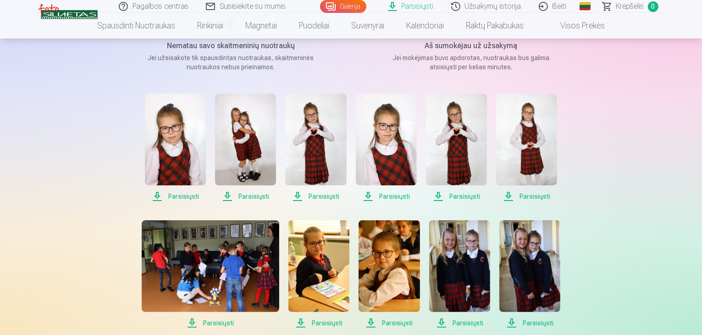
click at [177, 198] on span "Parsisiųsti" at bounding box center [175, 196] width 61 height 11
click at [242, 193] on span "Parsisiųsti" at bounding box center [245, 196] width 61 height 11
click at [317, 199] on span "Parsisiųsti" at bounding box center [315, 196] width 61 height 11
click at [390, 194] on span "Parsisiųsti" at bounding box center [386, 196] width 61 height 11
click at [462, 199] on span "Parsisiųsti" at bounding box center [456, 196] width 61 height 11
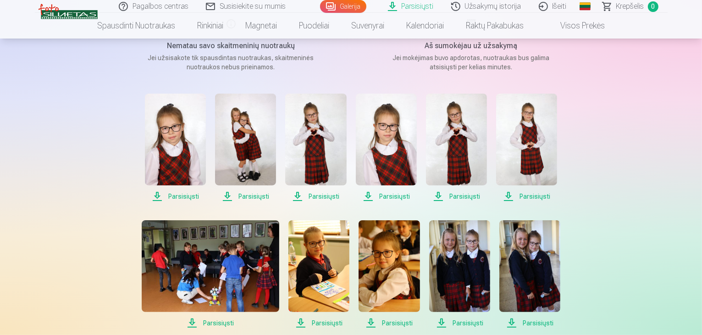
click at [541, 198] on span "Parsisiųsti" at bounding box center [526, 196] width 61 height 11
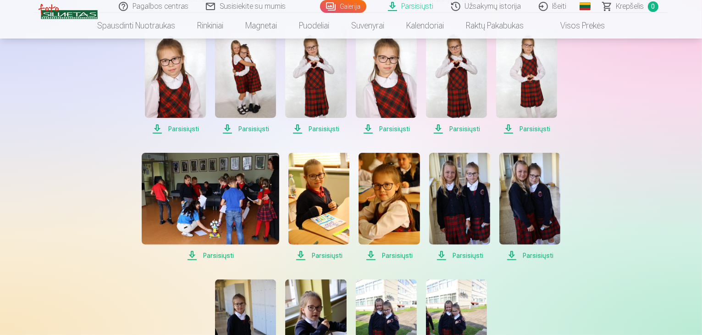
scroll to position [229, 0]
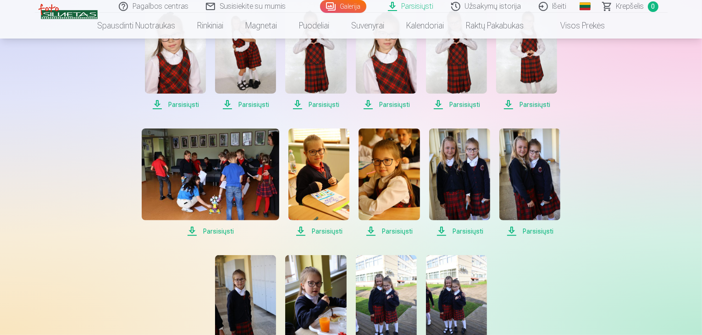
click at [218, 232] on span "Parsisiųsti" at bounding box center [211, 231] width 138 height 11
click at [335, 232] on span "Parsisiųsti" at bounding box center [318, 231] width 61 height 11
click at [400, 233] on span "Parsisiųsti" at bounding box center [388, 231] width 61 height 11
click at [459, 235] on span "Parsisiųsti" at bounding box center [459, 231] width 61 height 11
click at [537, 230] on span "Parsisiųsti" at bounding box center [529, 231] width 61 height 11
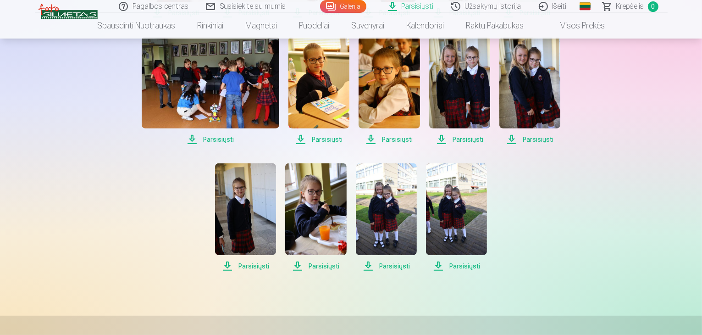
scroll to position [367, 0]
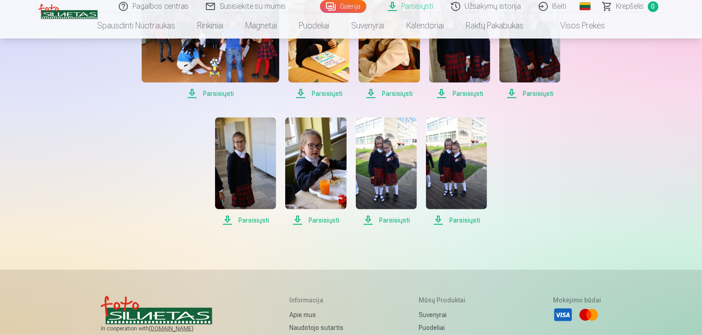
click at [242, 219] on span "Parsisiųsti" at bounding box center [245, 220] width 61 height 11
click at [325, 222] on span "Parsisiųsti" at bounding box center [315, 220] width 61 height 11
click at [392, 219] on span "Parsisiųsti" at bounding box center [386, 220] width 61 height 11
click at [463, 221] on span "Parsisiųsti" at bounding box center [456, 220] width 61 height 11
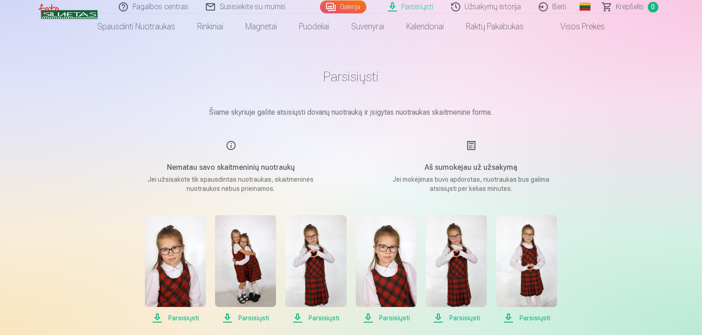
scroll to position [0, 0]
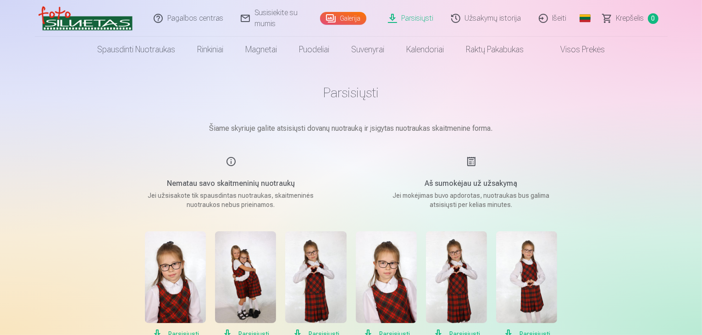
click at [492, 22] on link "Užsakymų istorija" at bounding box center [487, 18] width 88 height 37
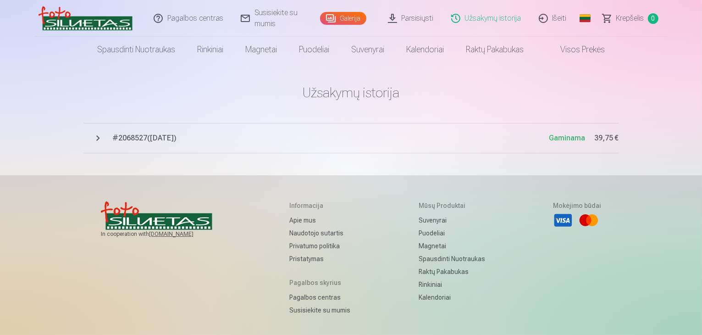
click at [149, 140] on span "# 2068527 ( 9.10.2025 )" at bounding box center [331, 137] width 436 height 11
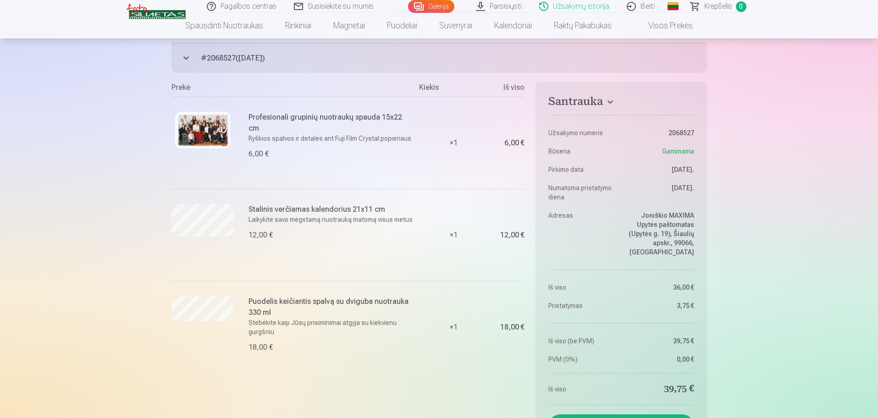
scroll to position [138, 0]
